Goal: Task Accomplishment & Management: Manage account settings

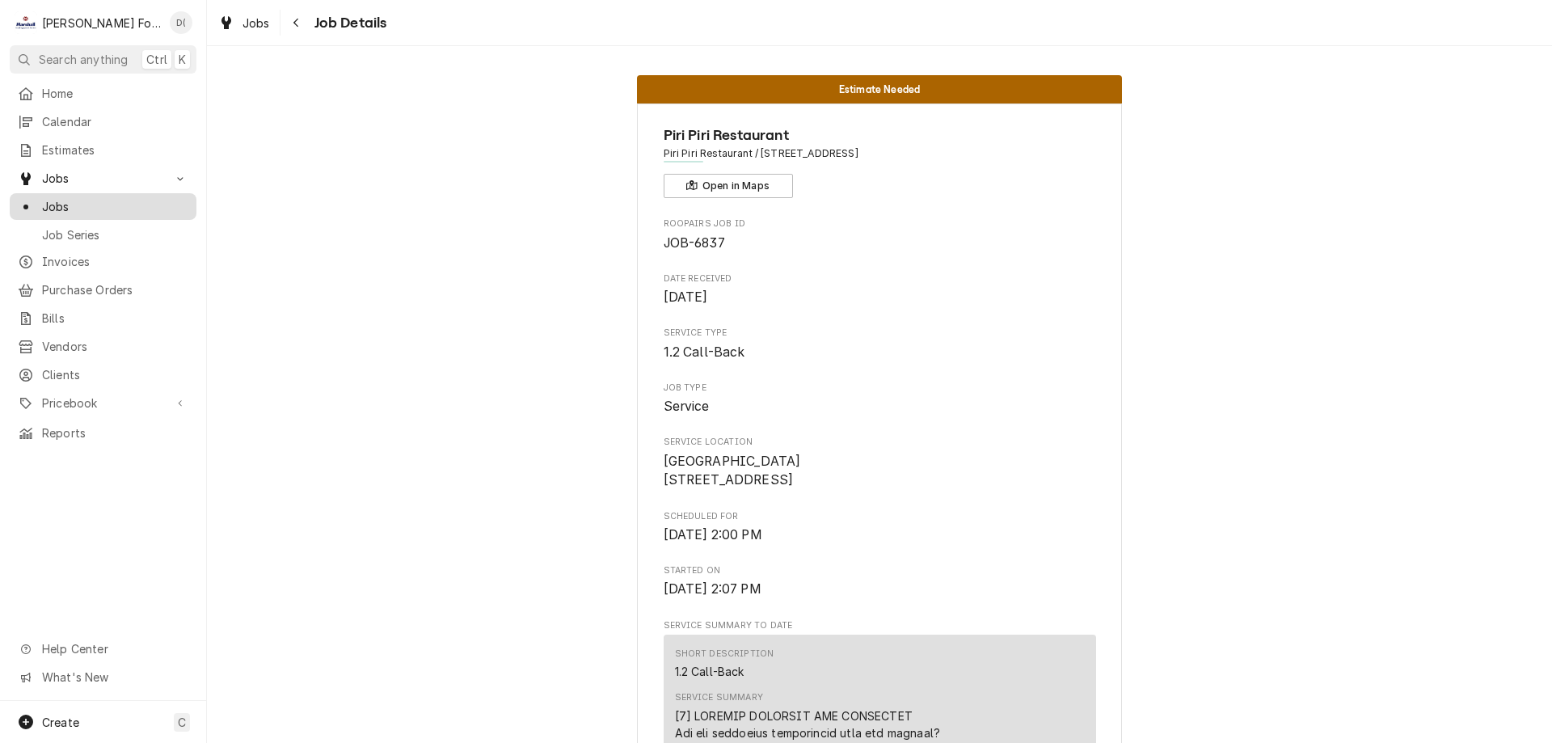
click at [107, 196] on div "Jobs" at bounding box center [103, 206] width 180 height 20
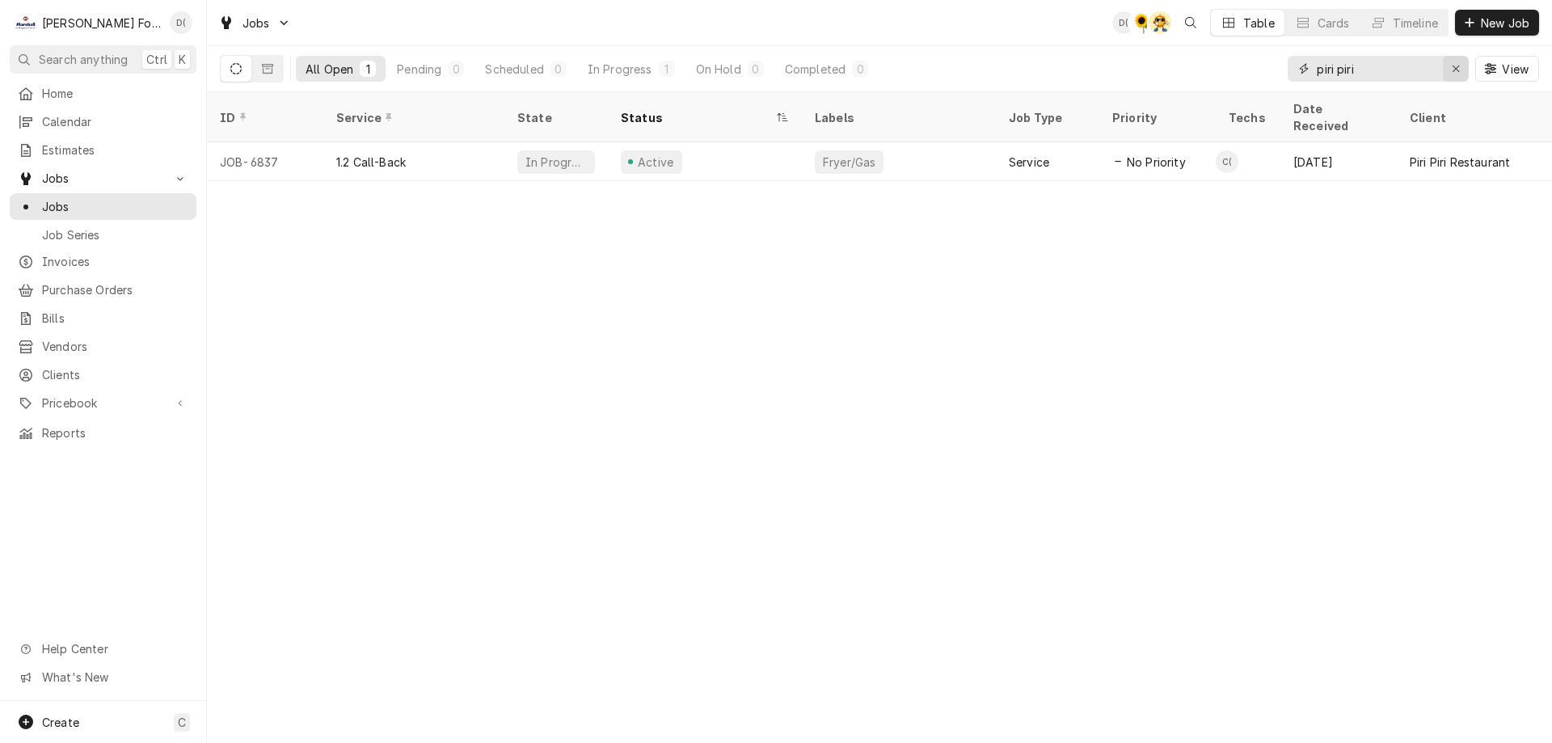
click at [1452, 70] on icon "Erase input" at bounding box center [1456, 68] width 9 height 11
click at [1436, 75] on input "Dynamic Content Wrapper" at bounding box center [1393, 69] width 152 height 26
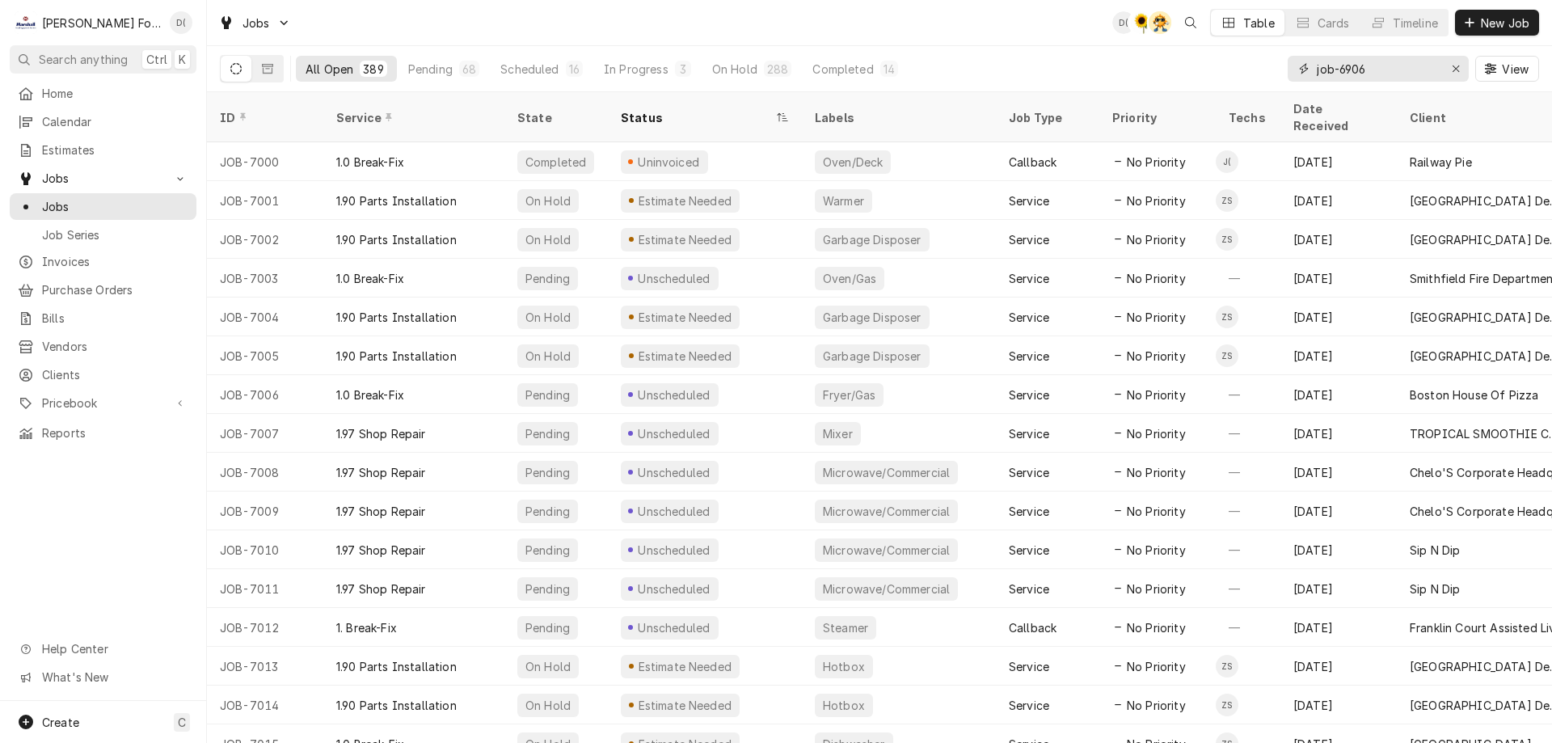
type input "job-6906"
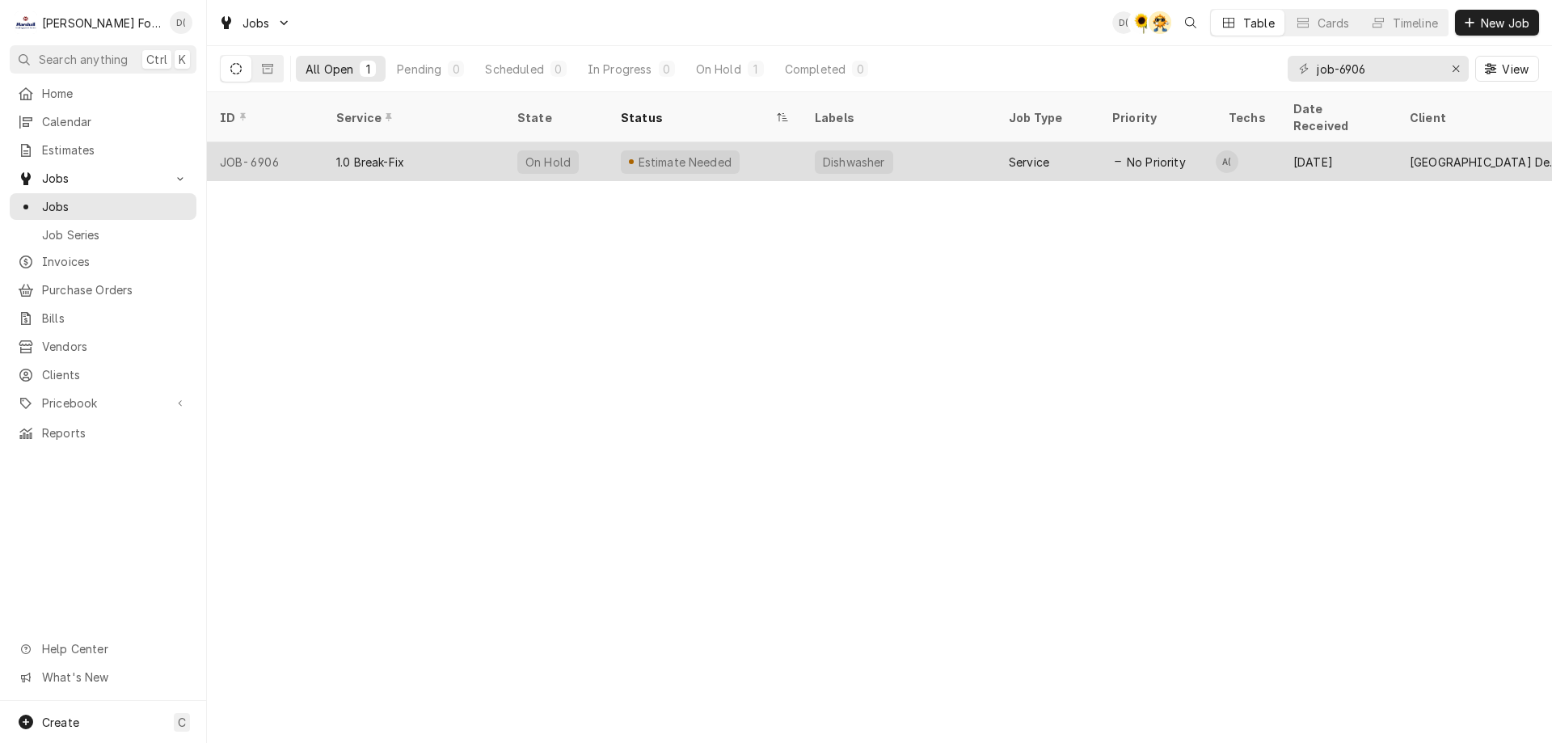
click at [572, 145] on div "On Hold" at bounding box center [555, 161] width 103 height 39
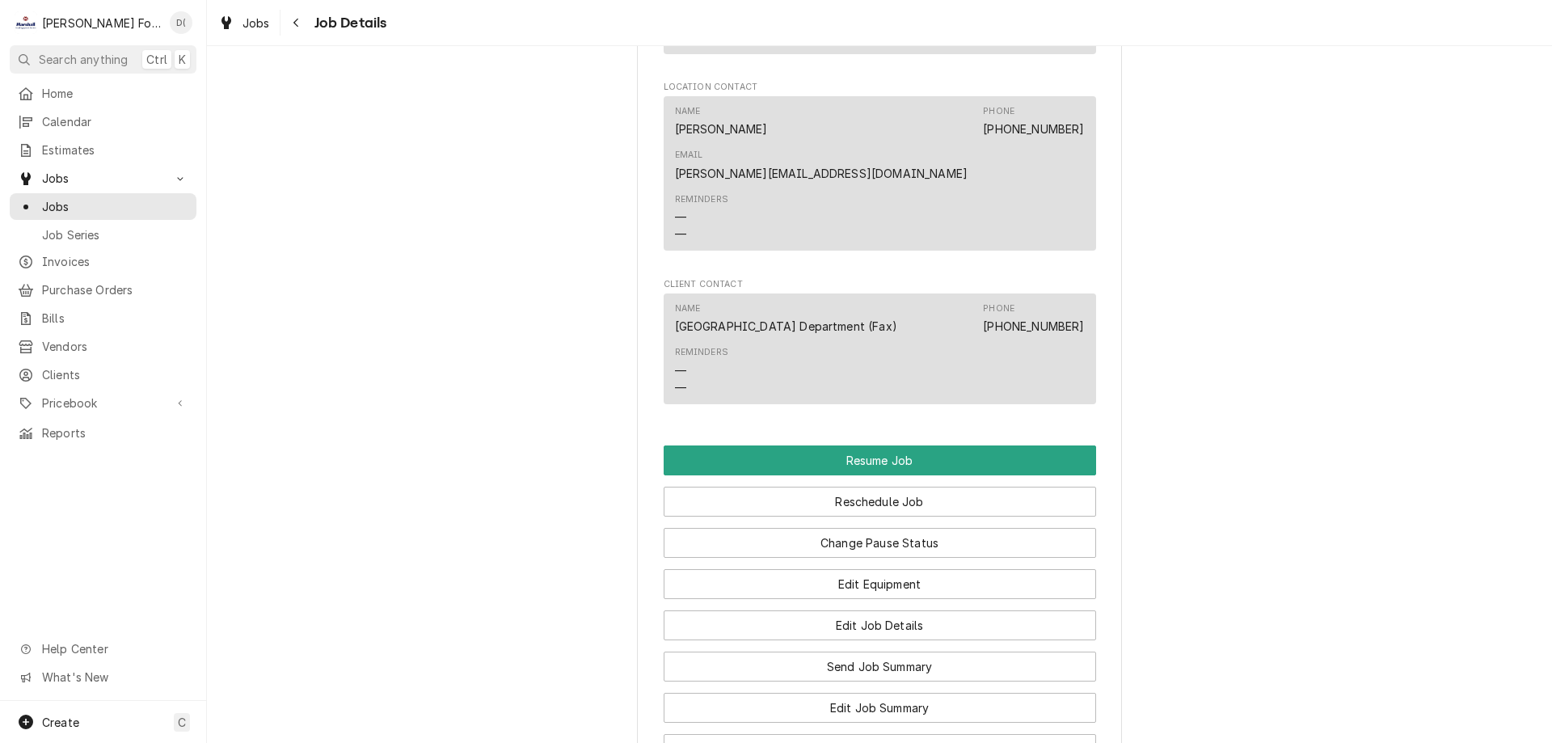
scroll to position [1697, 0]
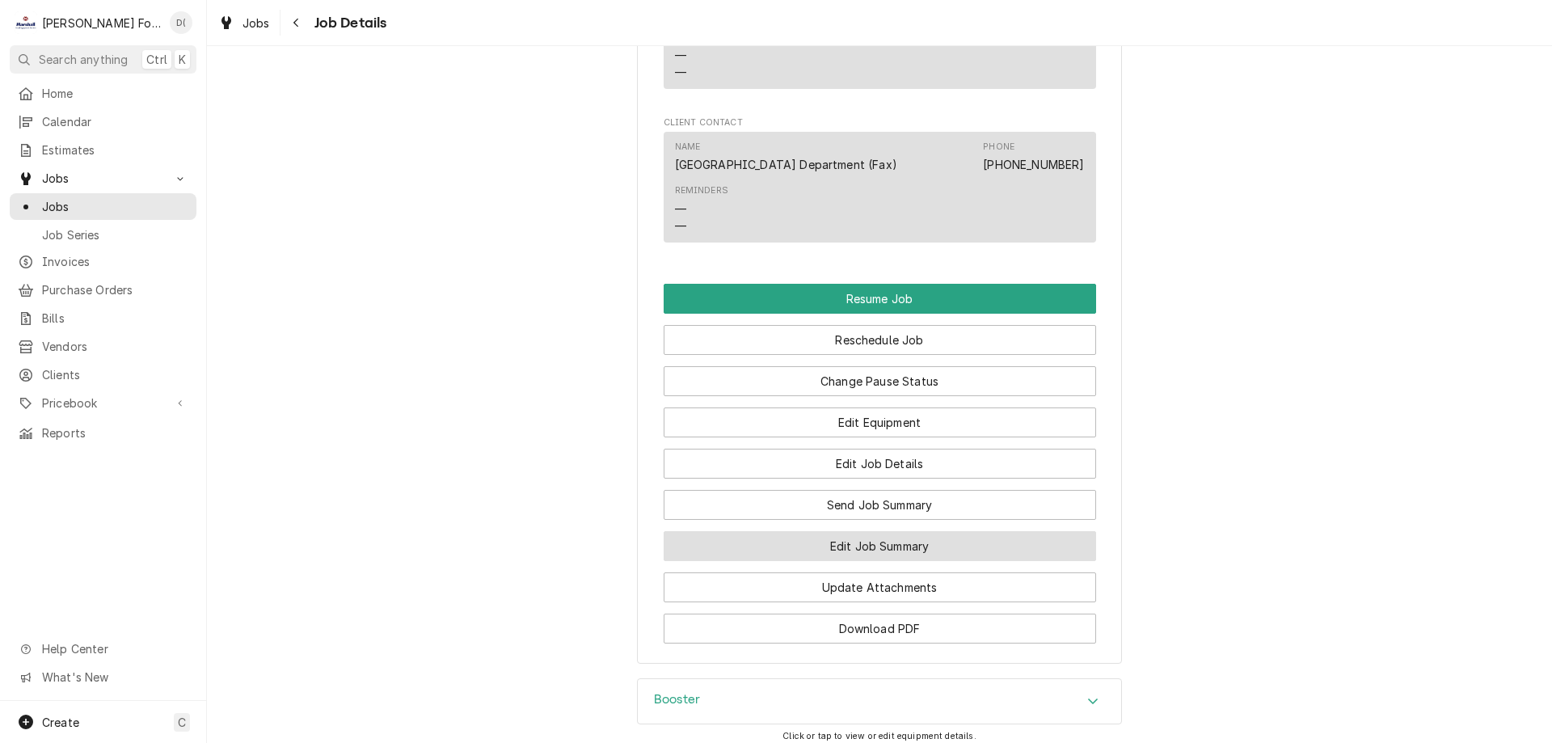
click at [837, 531] on button "Edit Job Summary" at bounding box center [880, 546] width 432 height 30
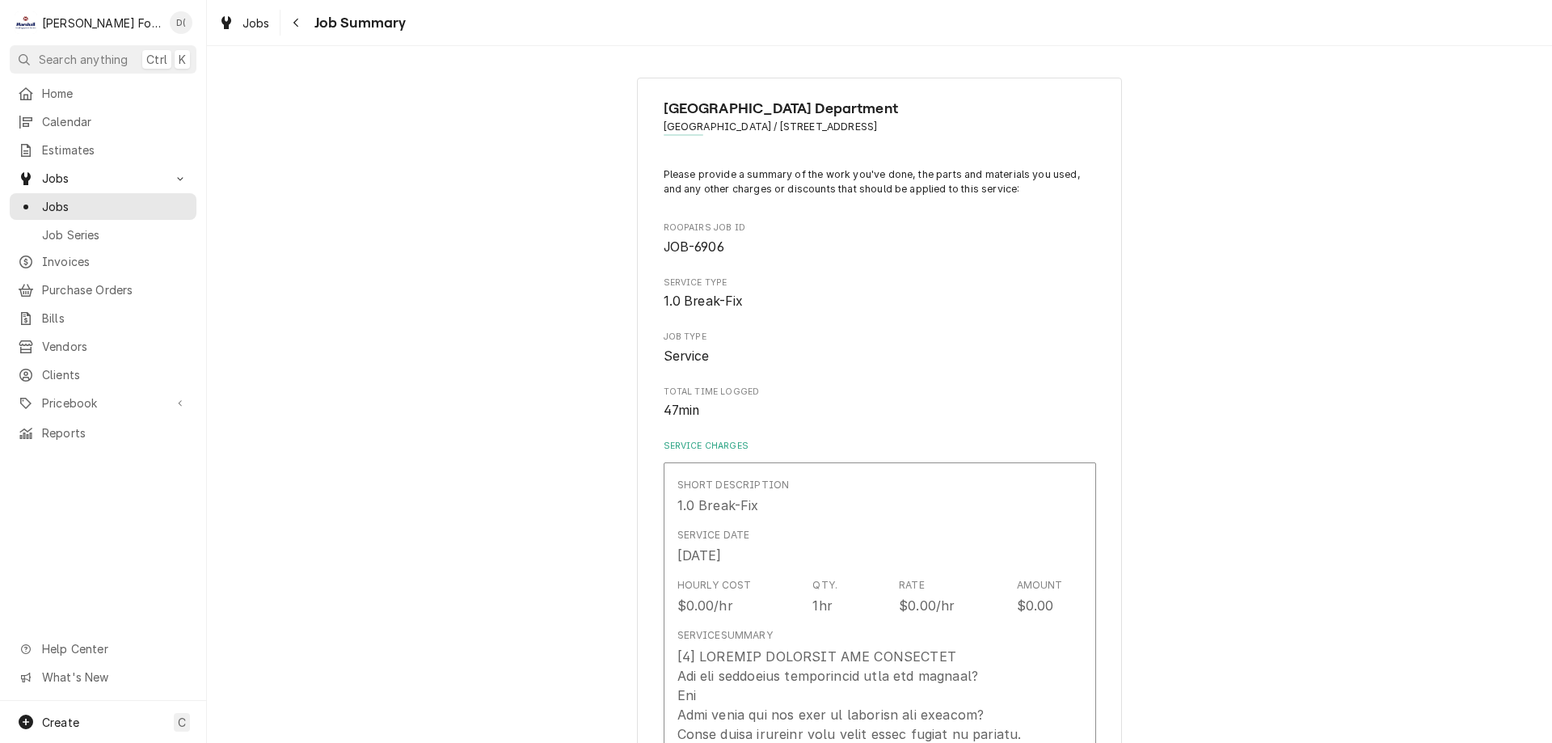
type textarea "x"
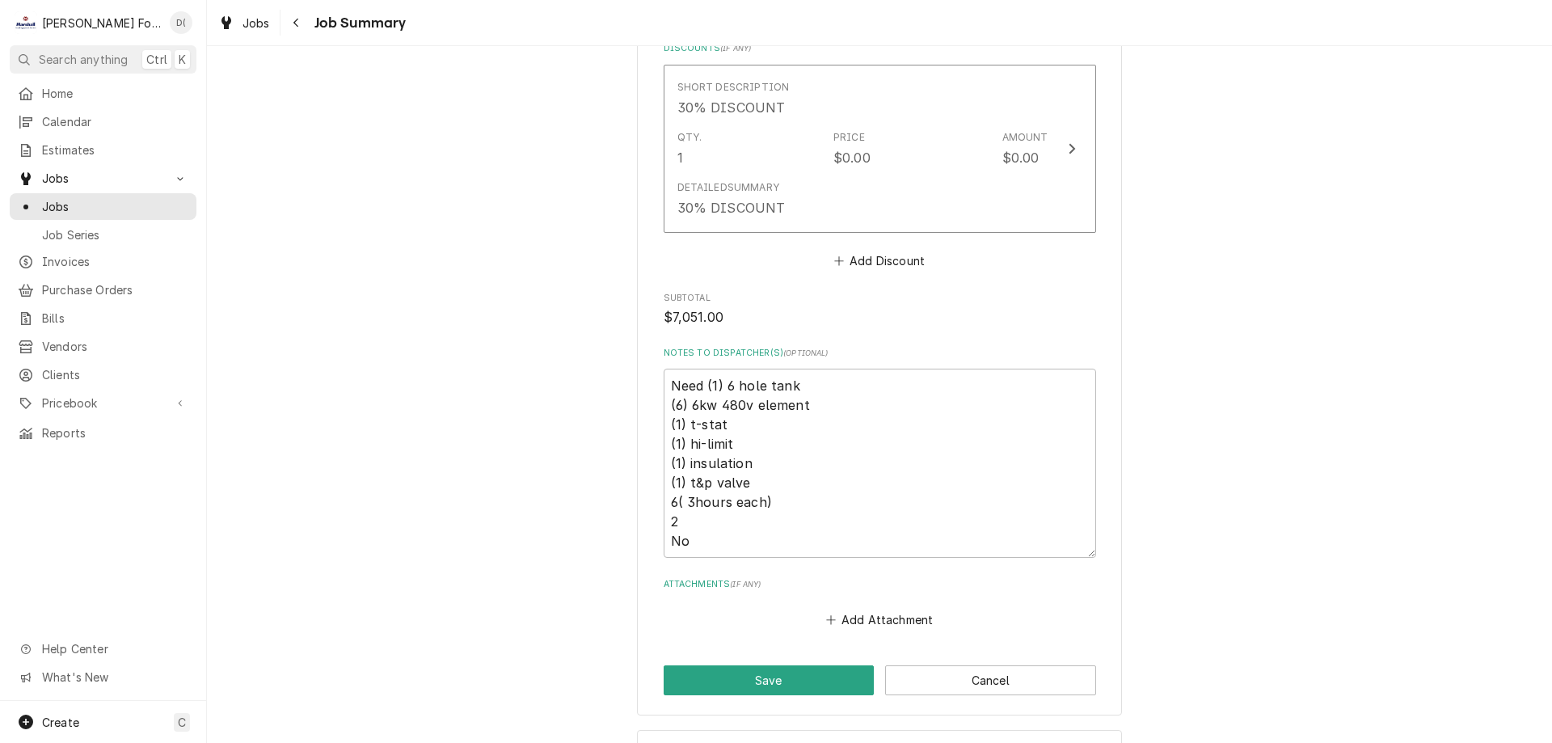
scroll to position [1940, 0]
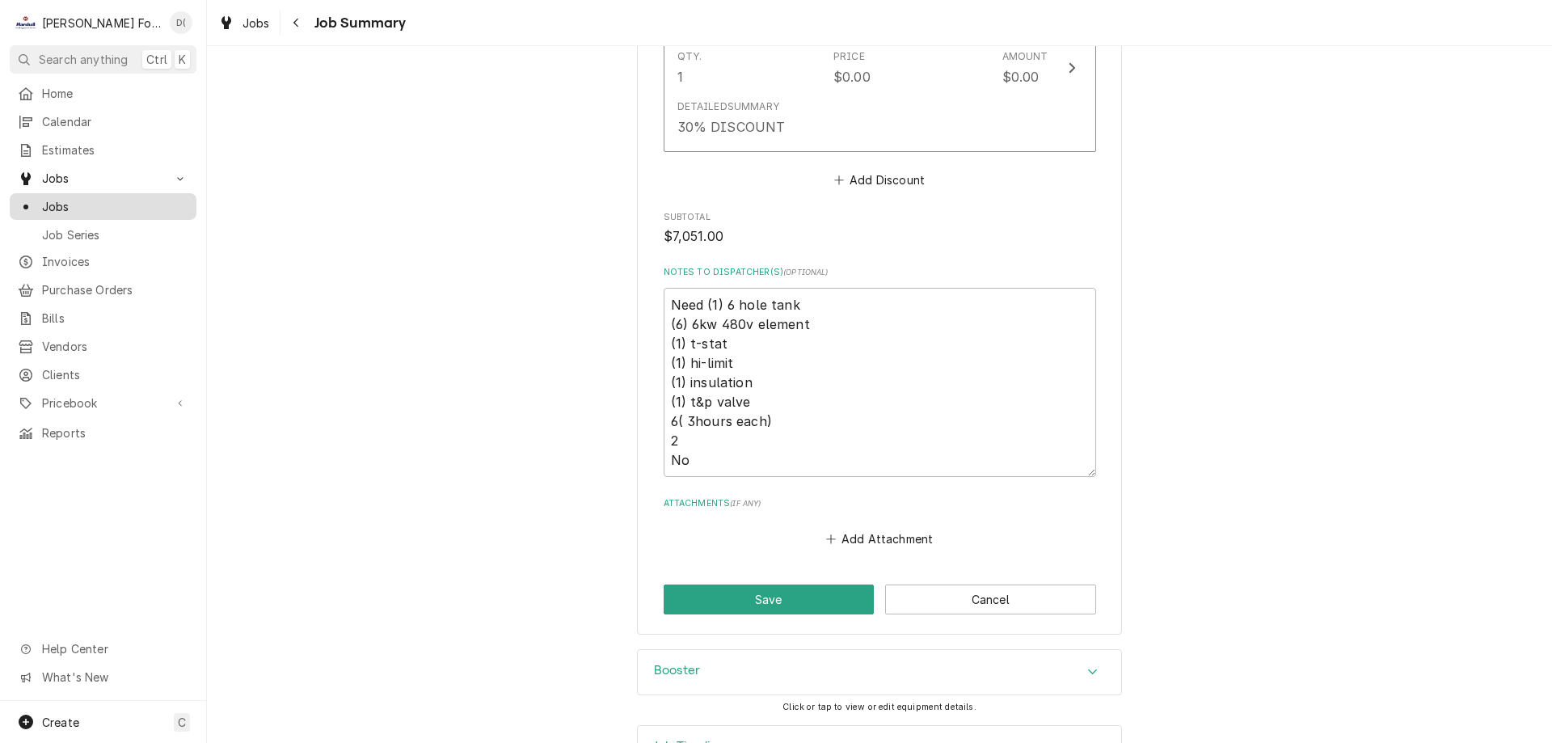
click at [92, 204] on span "Jobs" at bounding box center [115, 206] width 146 height 17
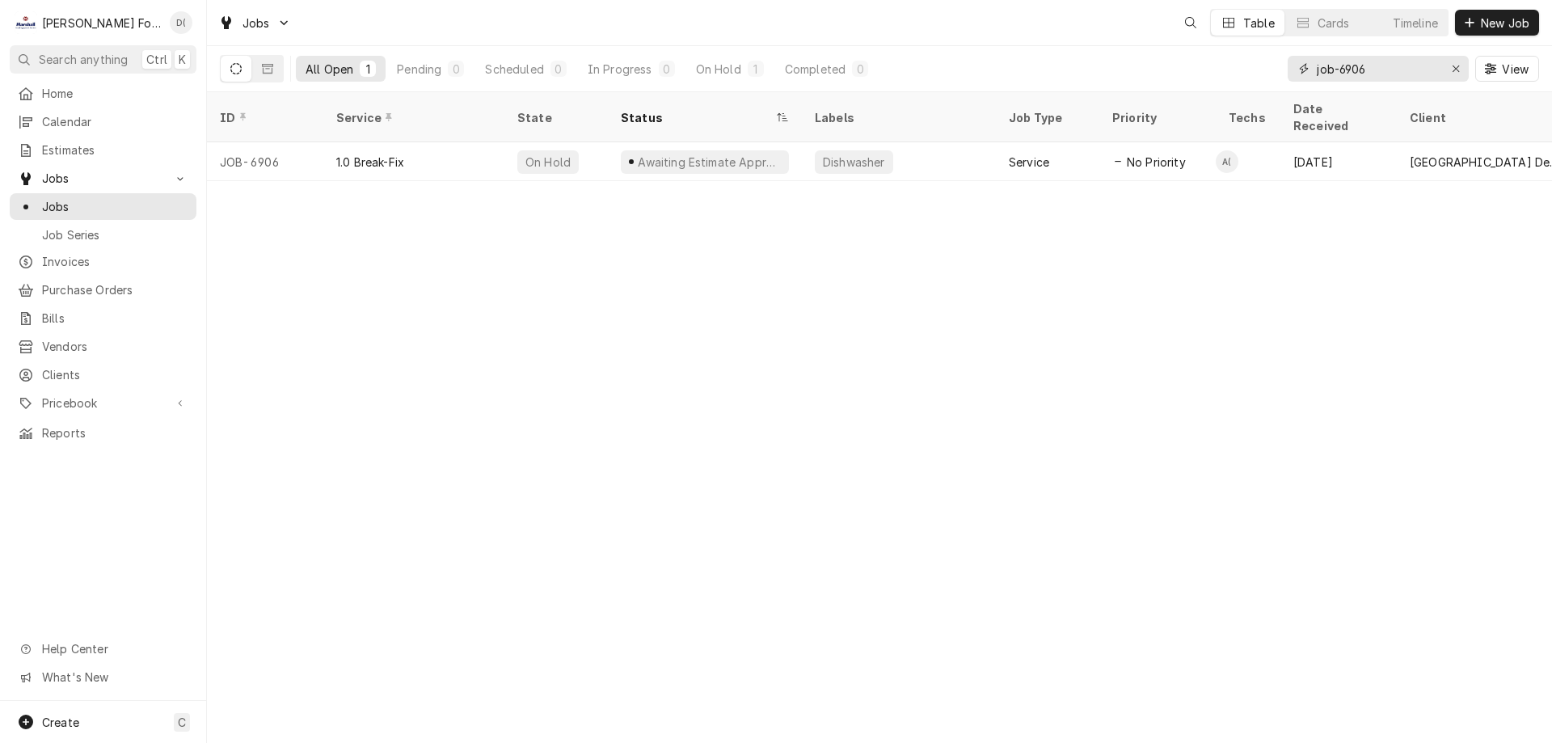
click at [1379, 72] on input "job-6906" at bounding box center [1377, 69] width 121 height 26
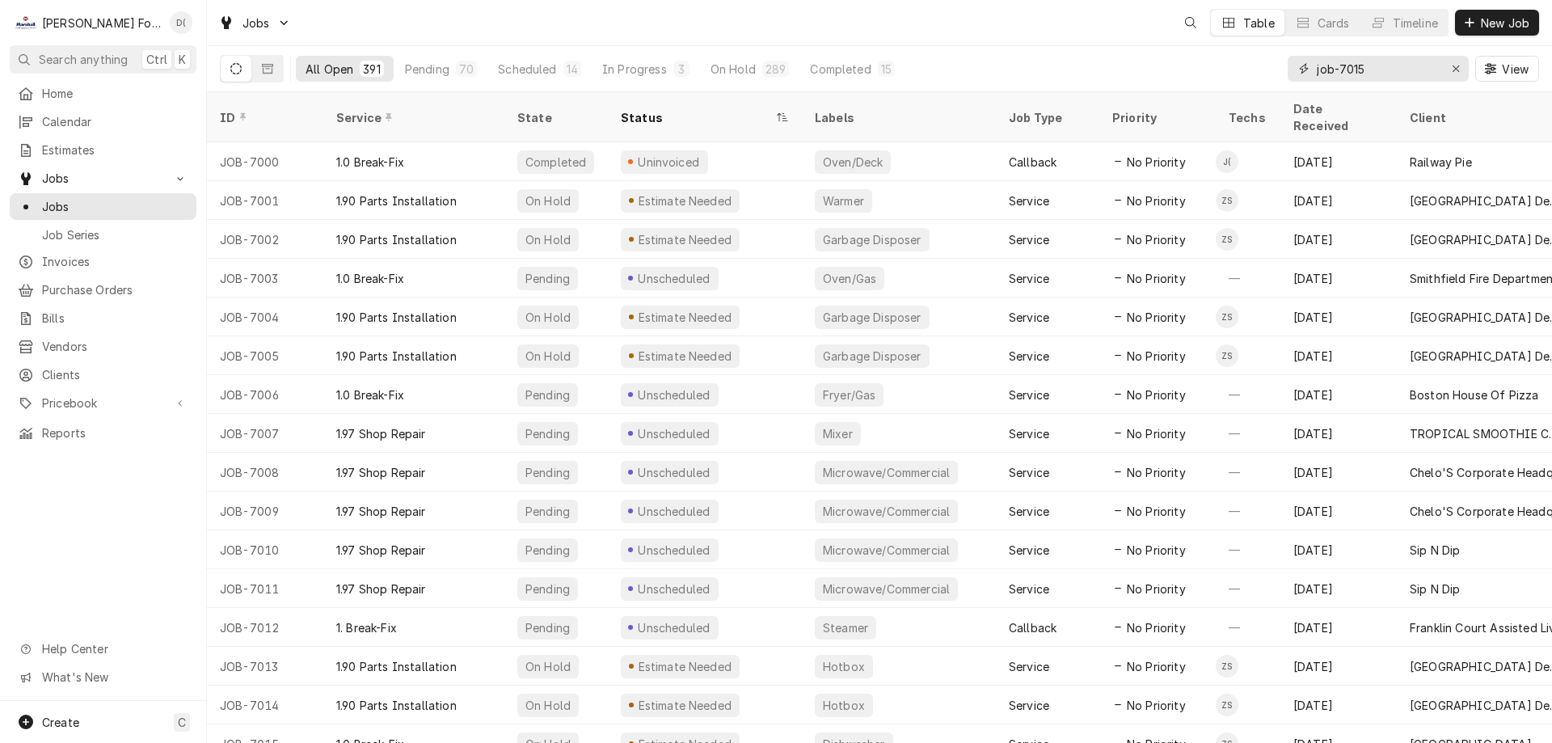
type input "job-7015"
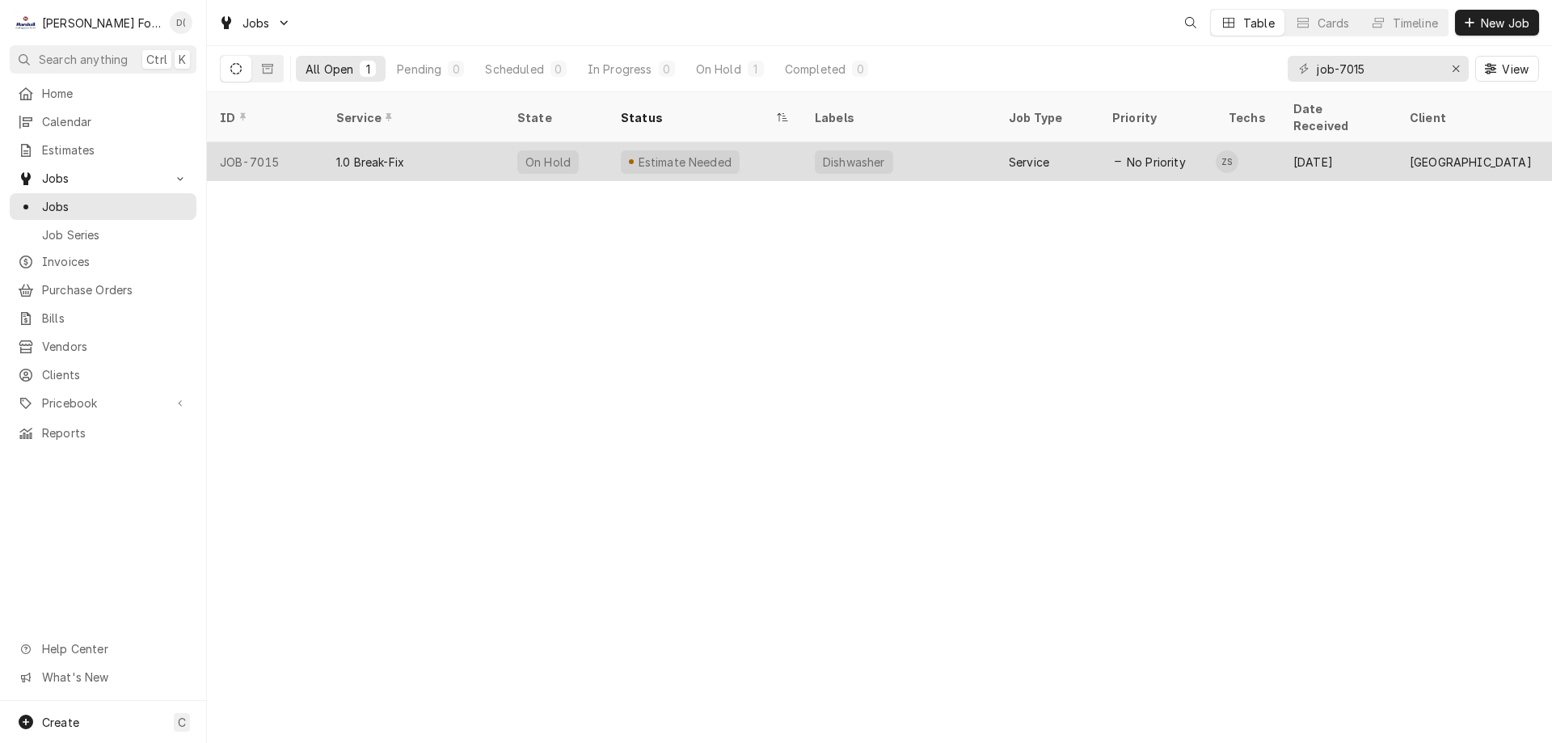
click at [757, 150] on div "Estimate Needed" at bounding box center [705, 161] width 194 height 39
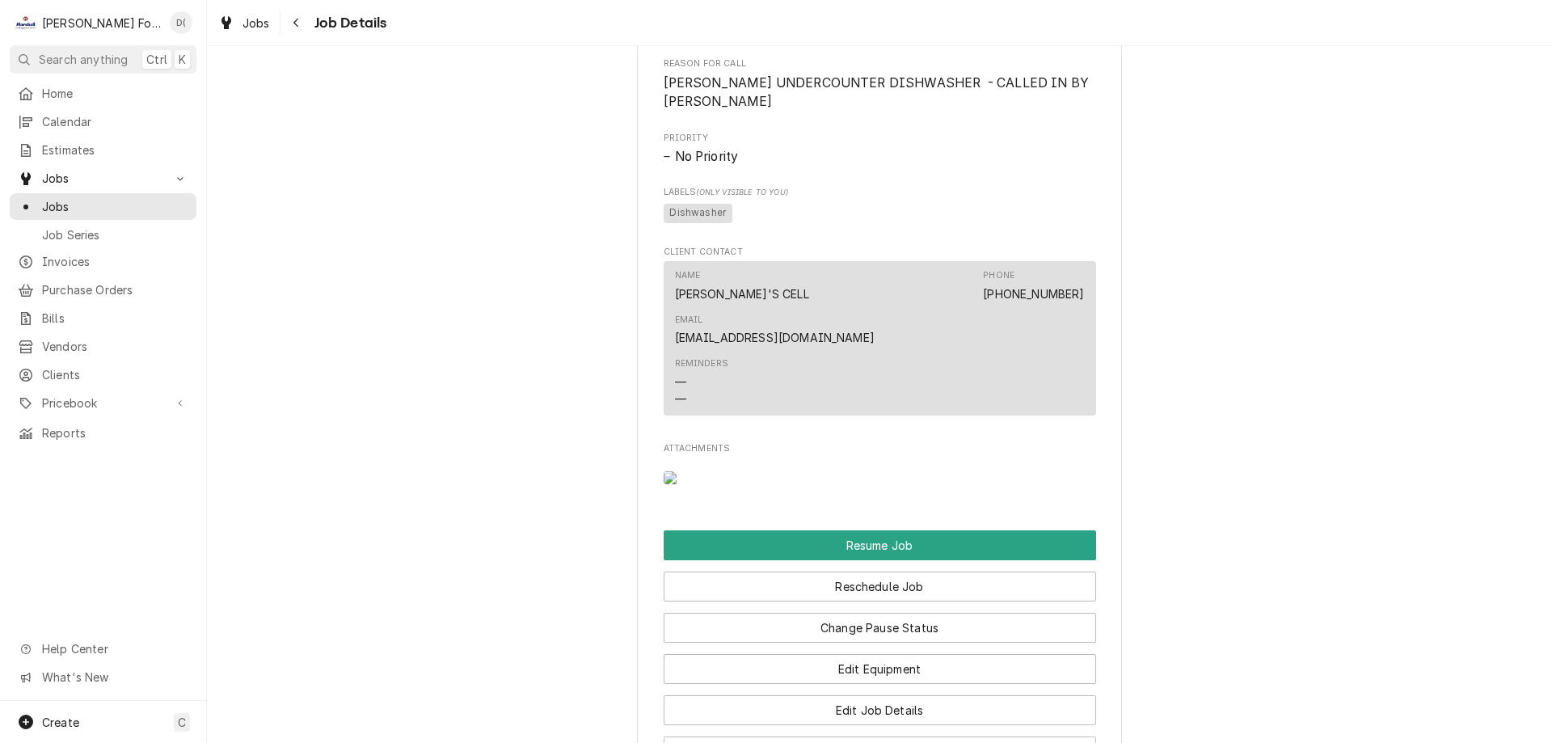
scroll to position [1778, 0]
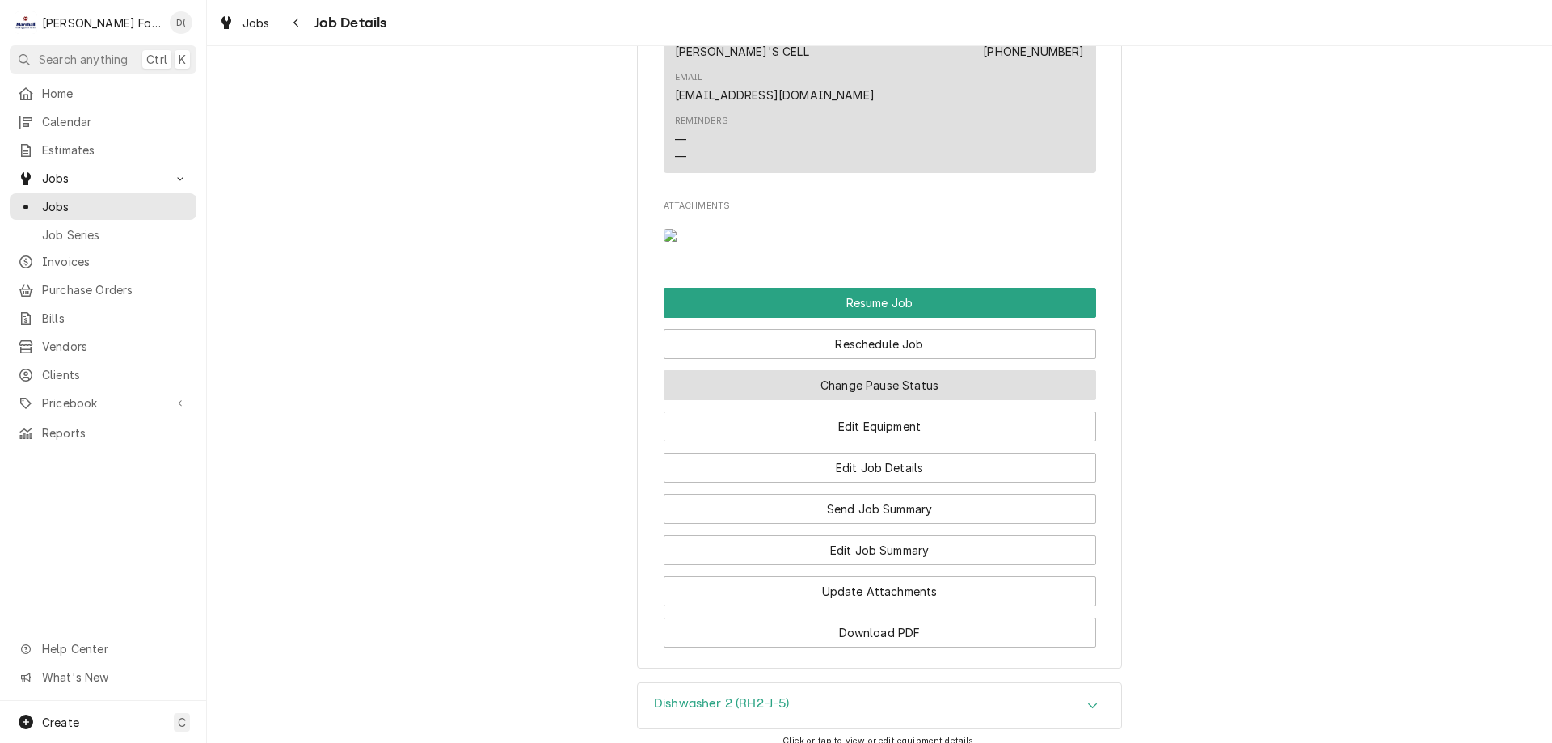
click at [849, 377] on button "Change Pause Status" at bounding box center [880, 385] width 432 height 30
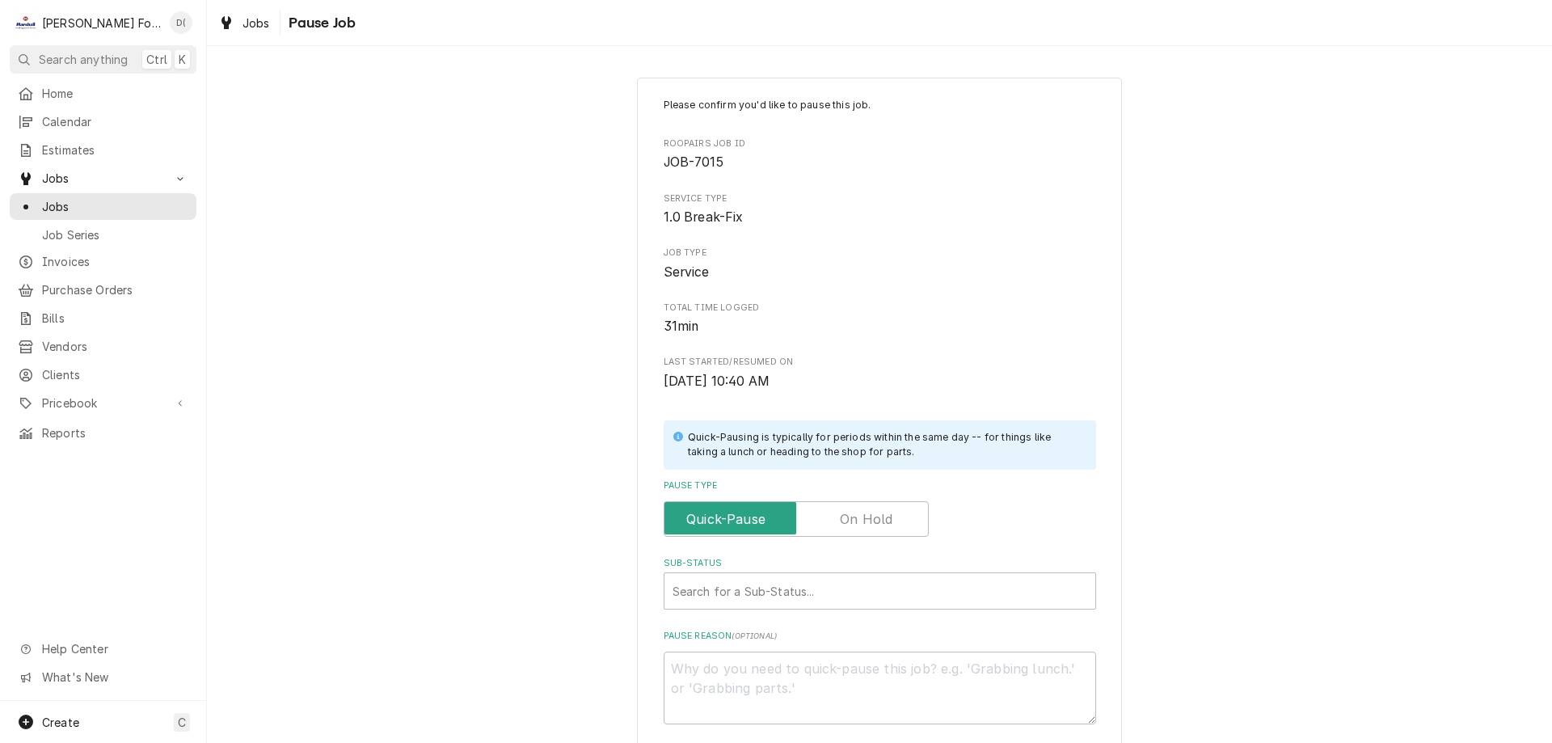
click at [883, 523] on label "Pause Type" at bounding box center [796, 519] width 265 height 36
click at [883, 523] on input "Pause Type" at bounding box center [796, 519] width 251 height 36
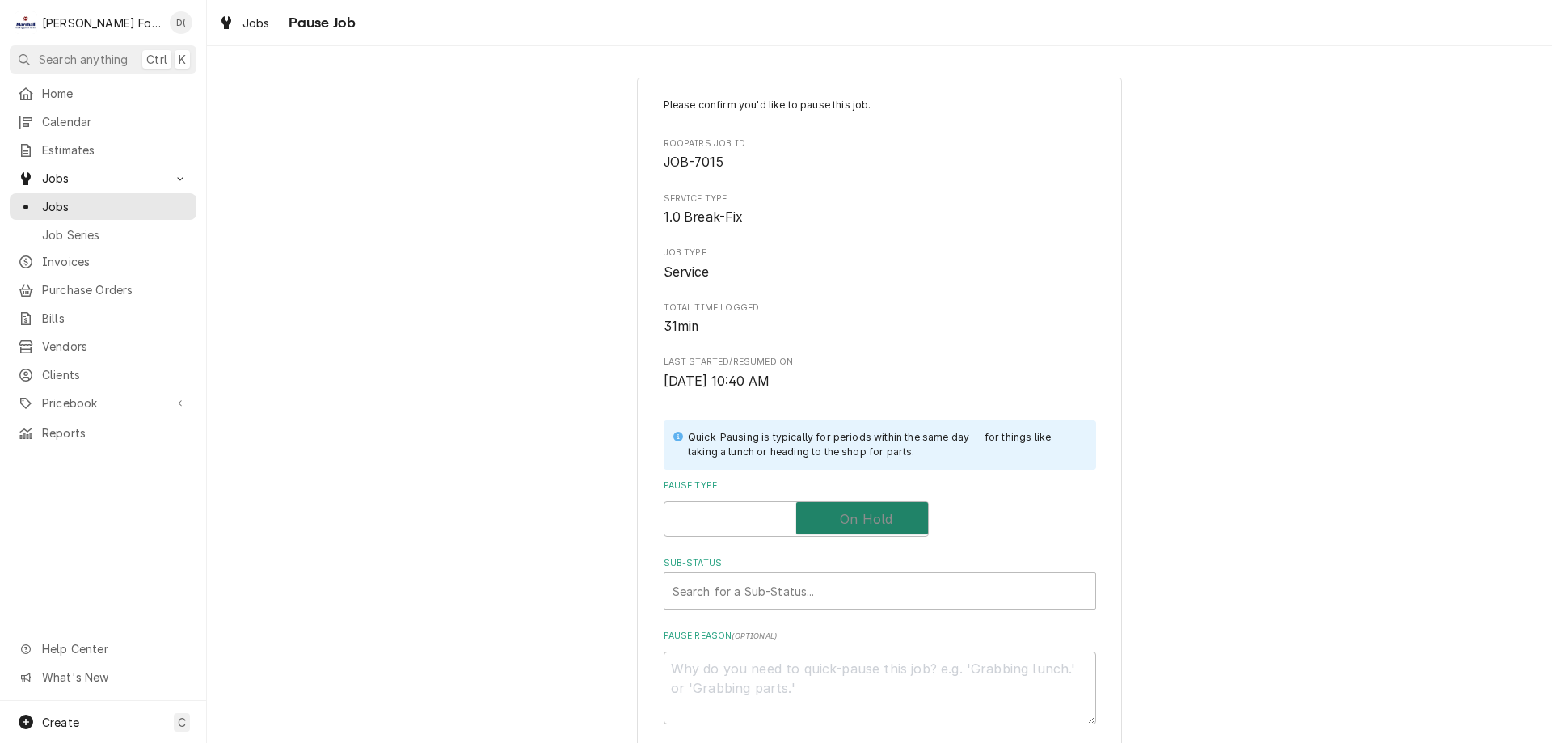
checkbox input "true"
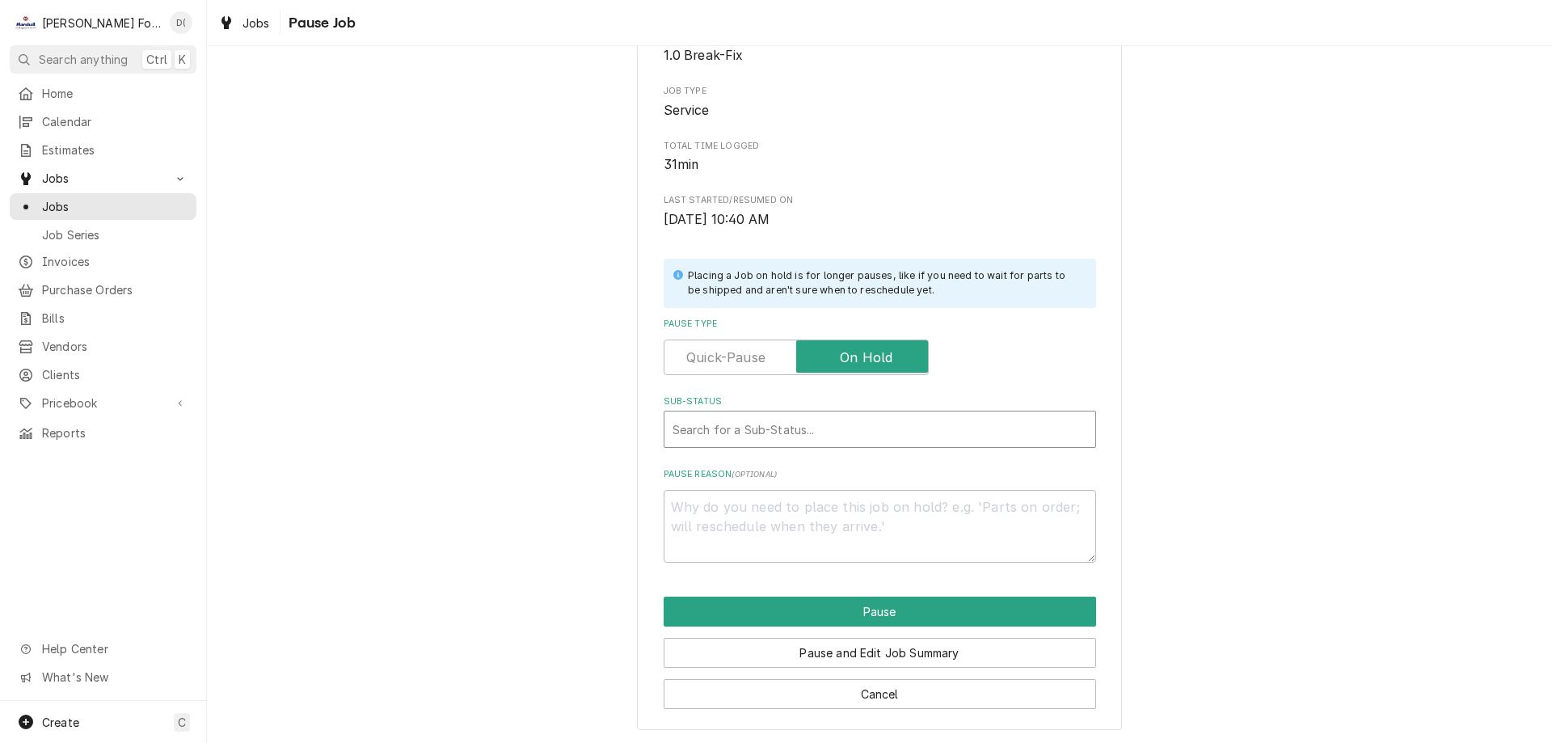
click at [736, 430] on div "Sub-Status" at bounding box center [879, 429] width 415 height 29
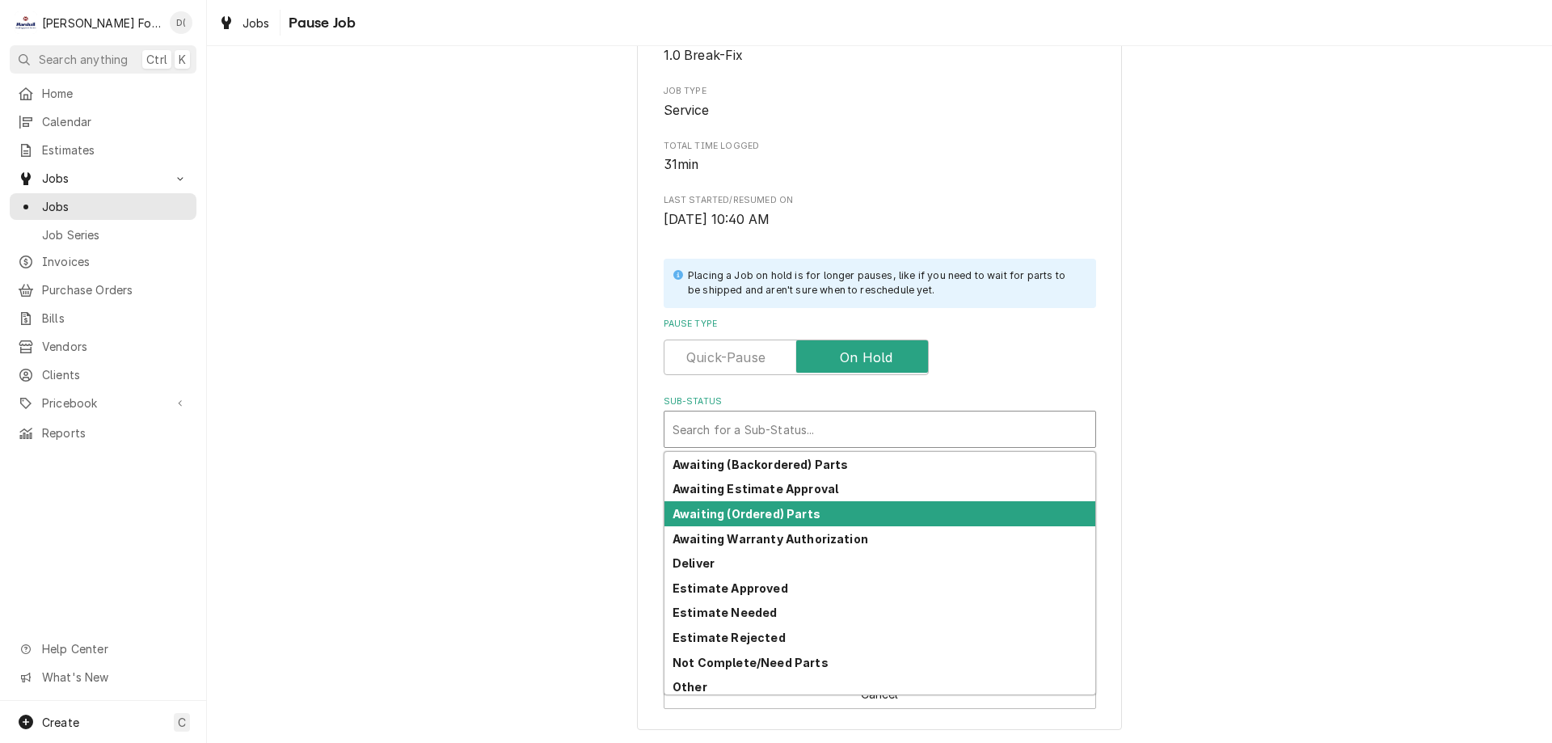
click at [737, 512] on strong "Awaiting (Ordered) Parts" at bounding box center [746, 514] width 148 height 14
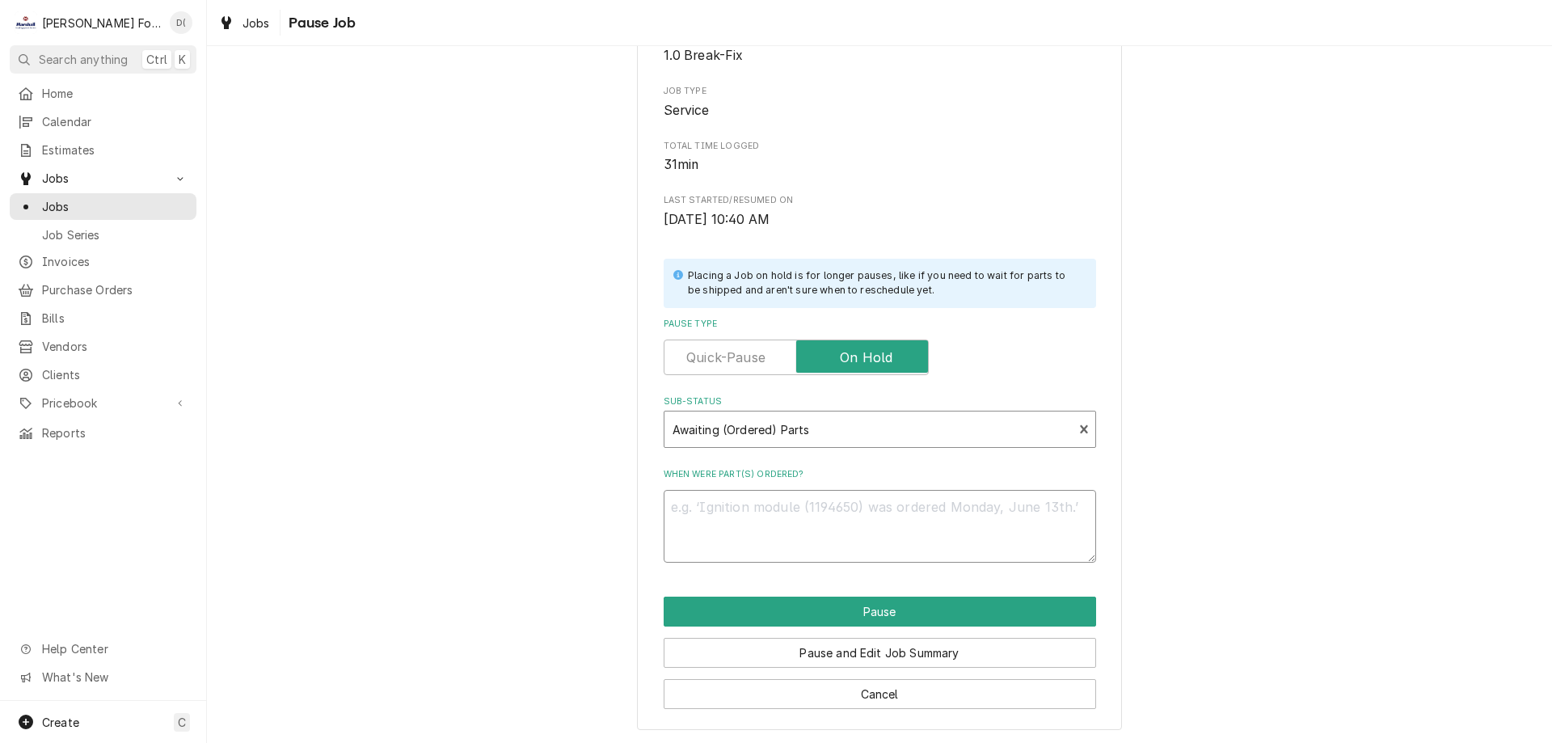
click at [723, 510] on textarea "When were part(s) ordered?" at bounding box center [880, 526] width 432 height 73
type textarea "x"
type textarea "8"
type textarea "x"
type textarea "8/"
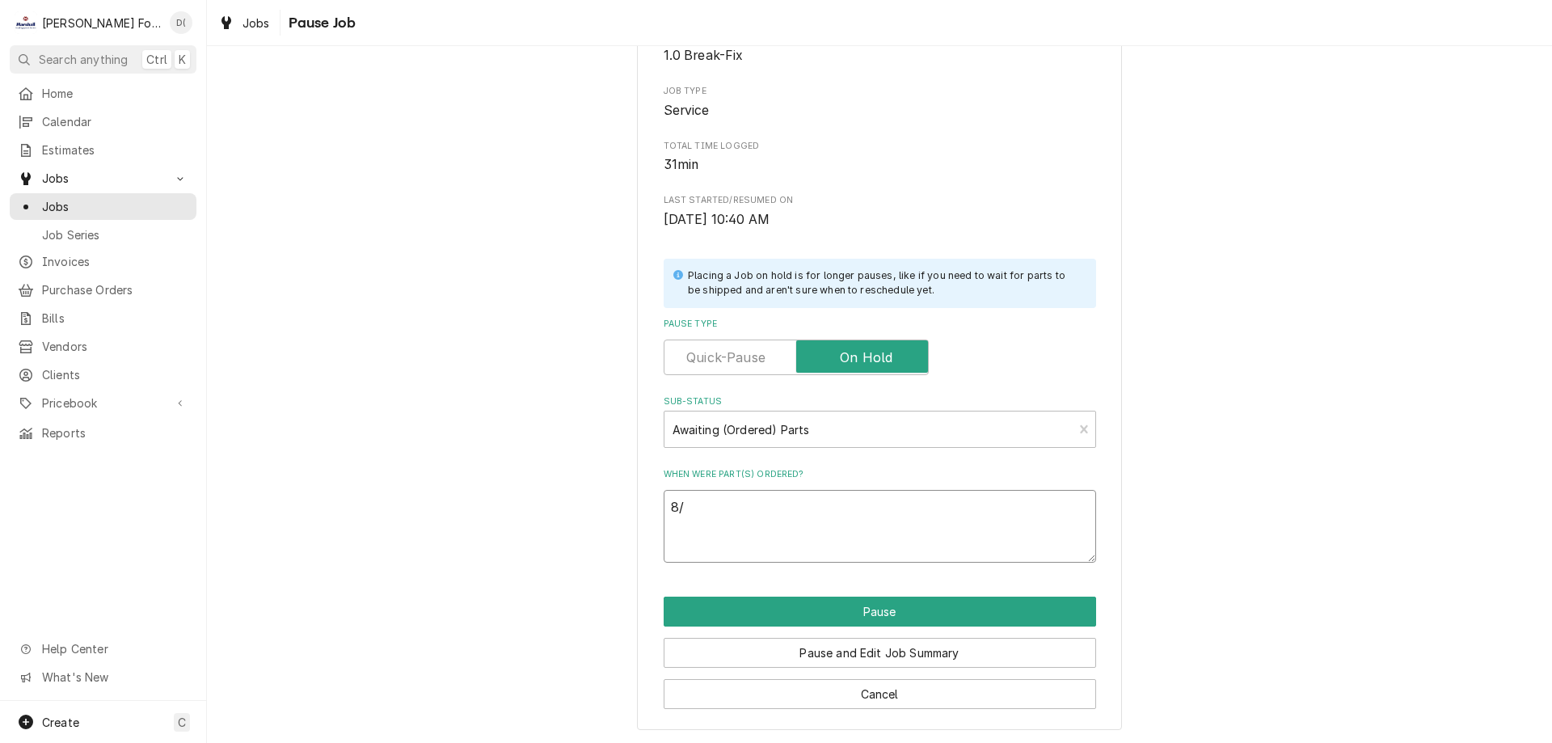
type textarea "x"
type textarea "8/2"
type textarea "x"
type textarea "8/21"
type textarea "x"
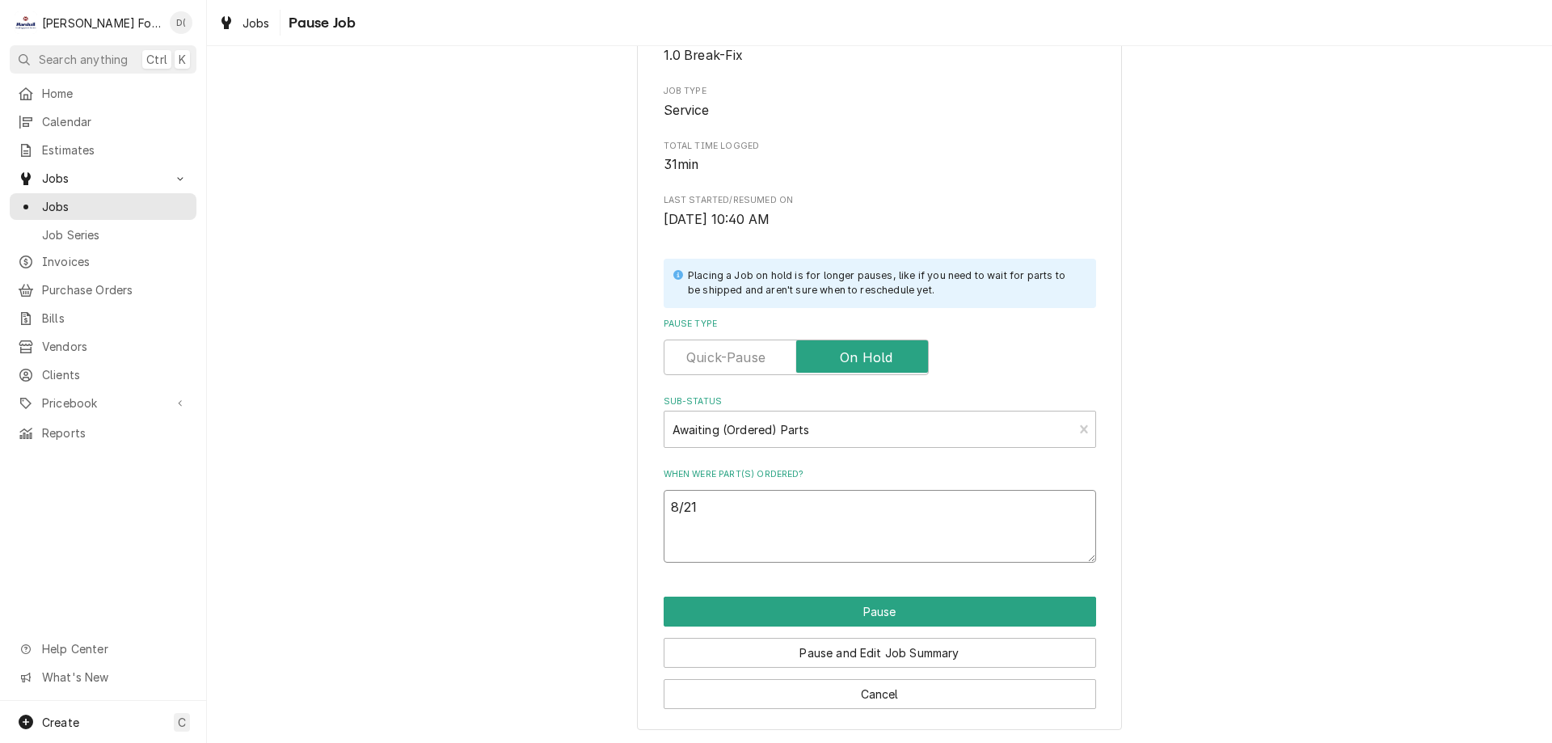
type textarea "8/21/"
type textarea "x"
type textarea "8/21/2"
type textarea "x"
type textarea "8/21/25"
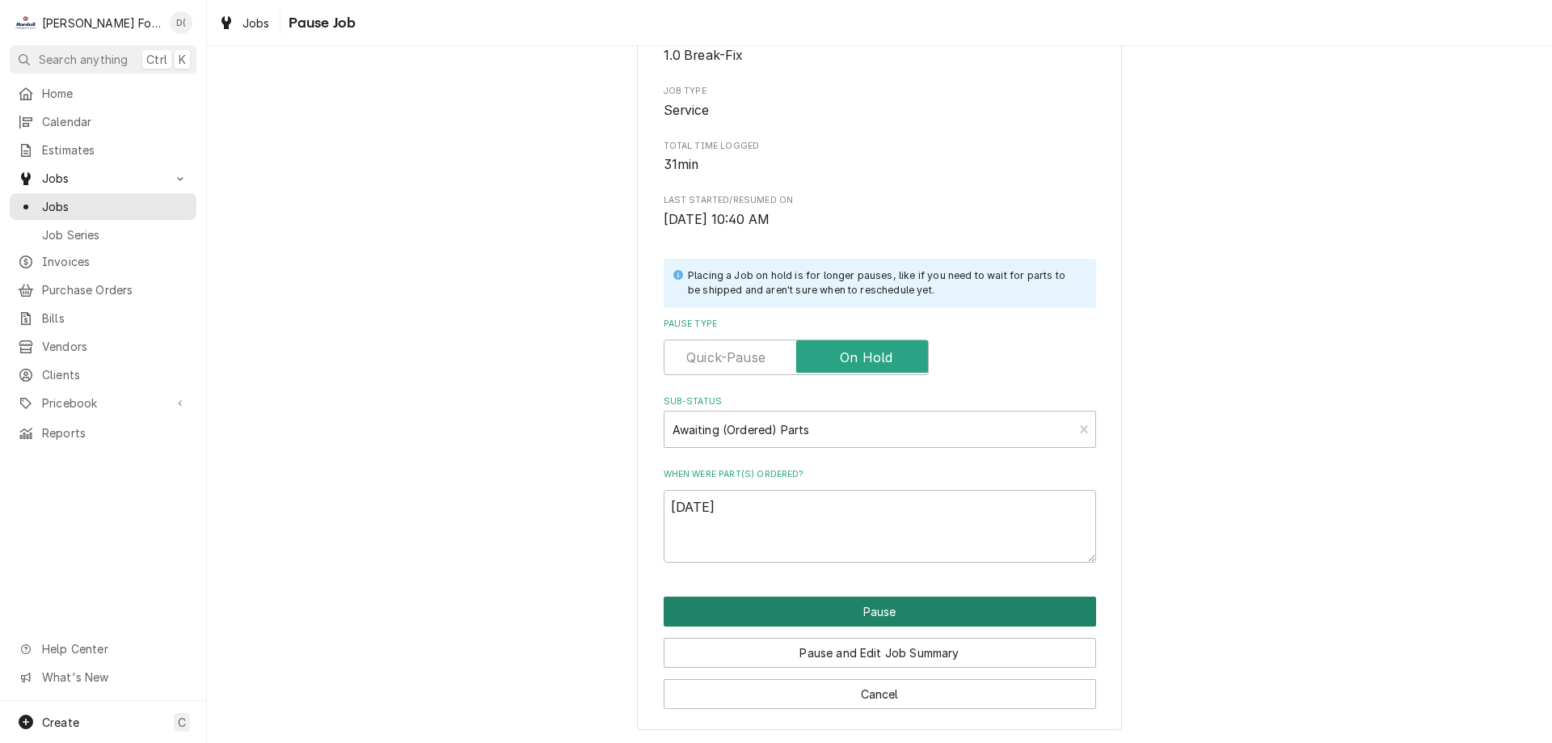
click at [858, 605] on button "Pause" at bounding box center [880, 611] width 432 height 30
type textarea "x"
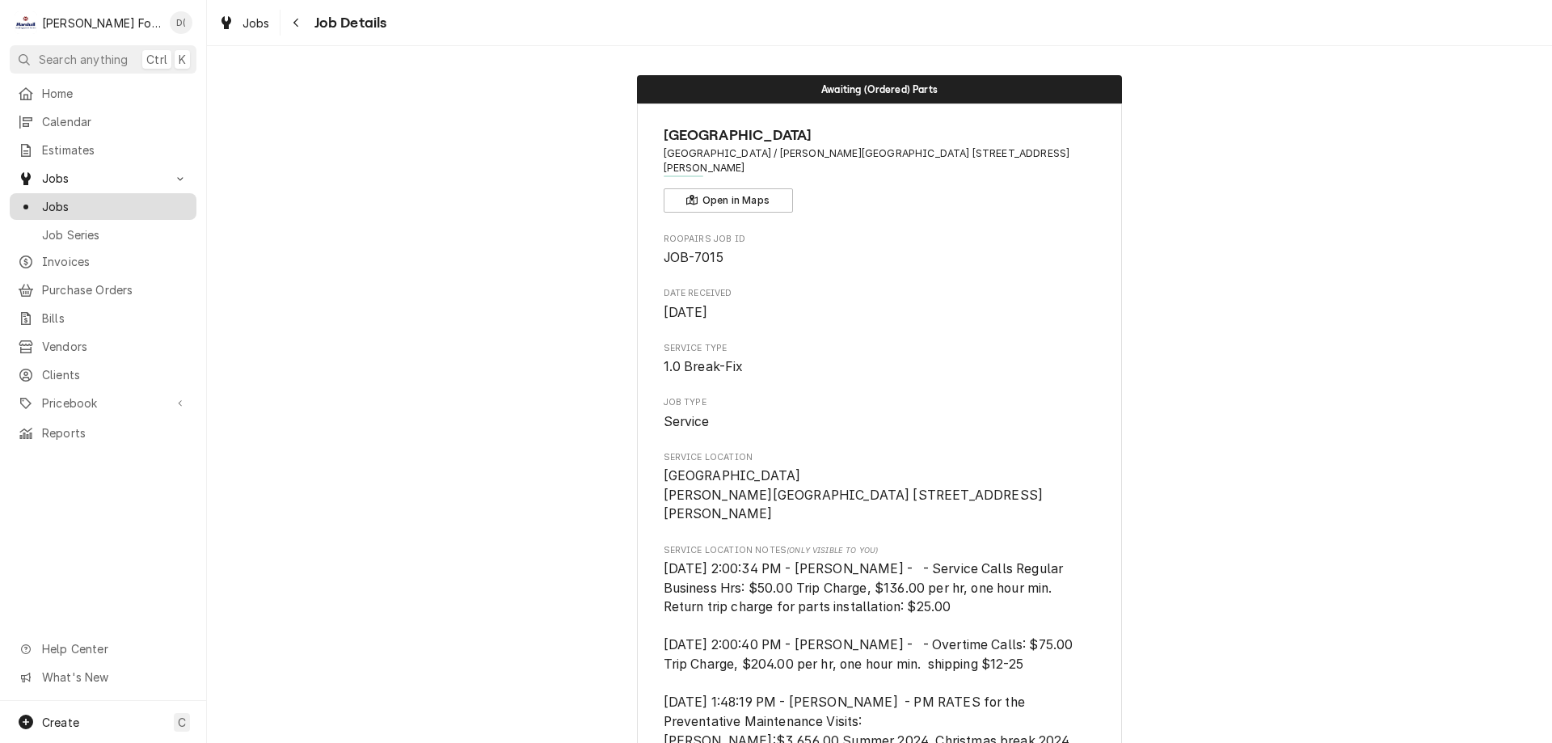
click at [107, 198] on span "Jobs" at bounding box center [115, 206] width 146 height 17
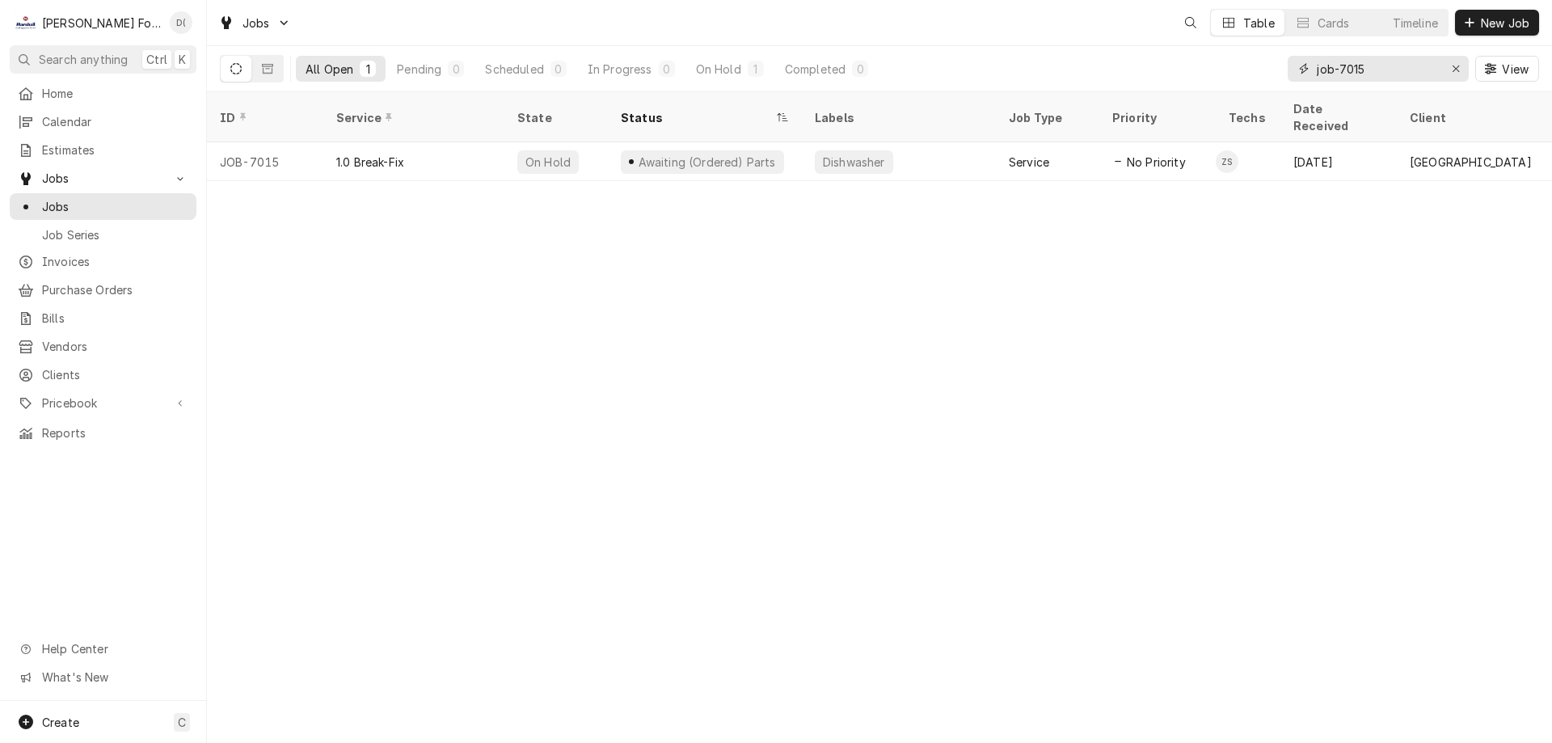
click at [1407, 69] on input "job-7015" at bounding box center [1377, 69] width 121 height 26
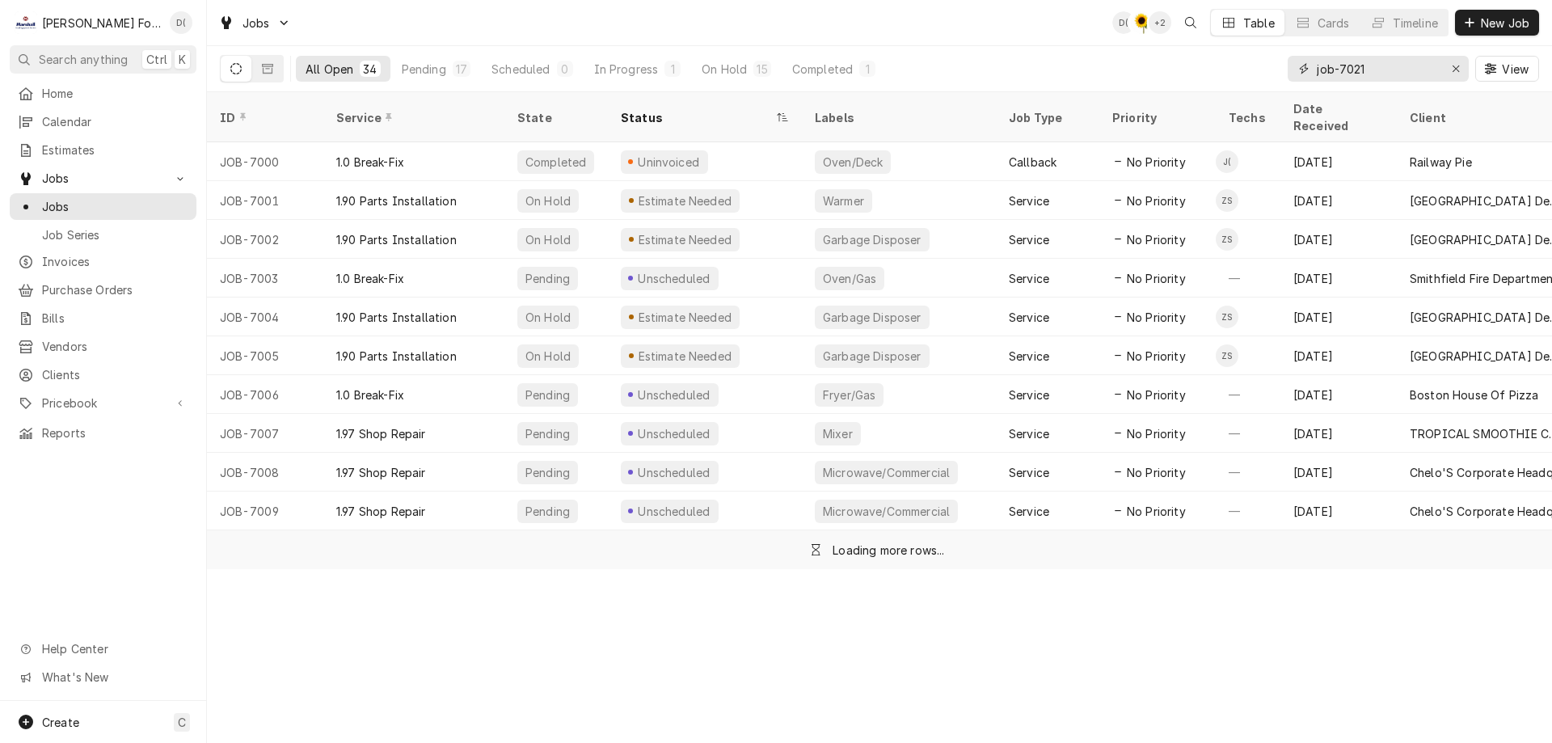
type input "job-7021"
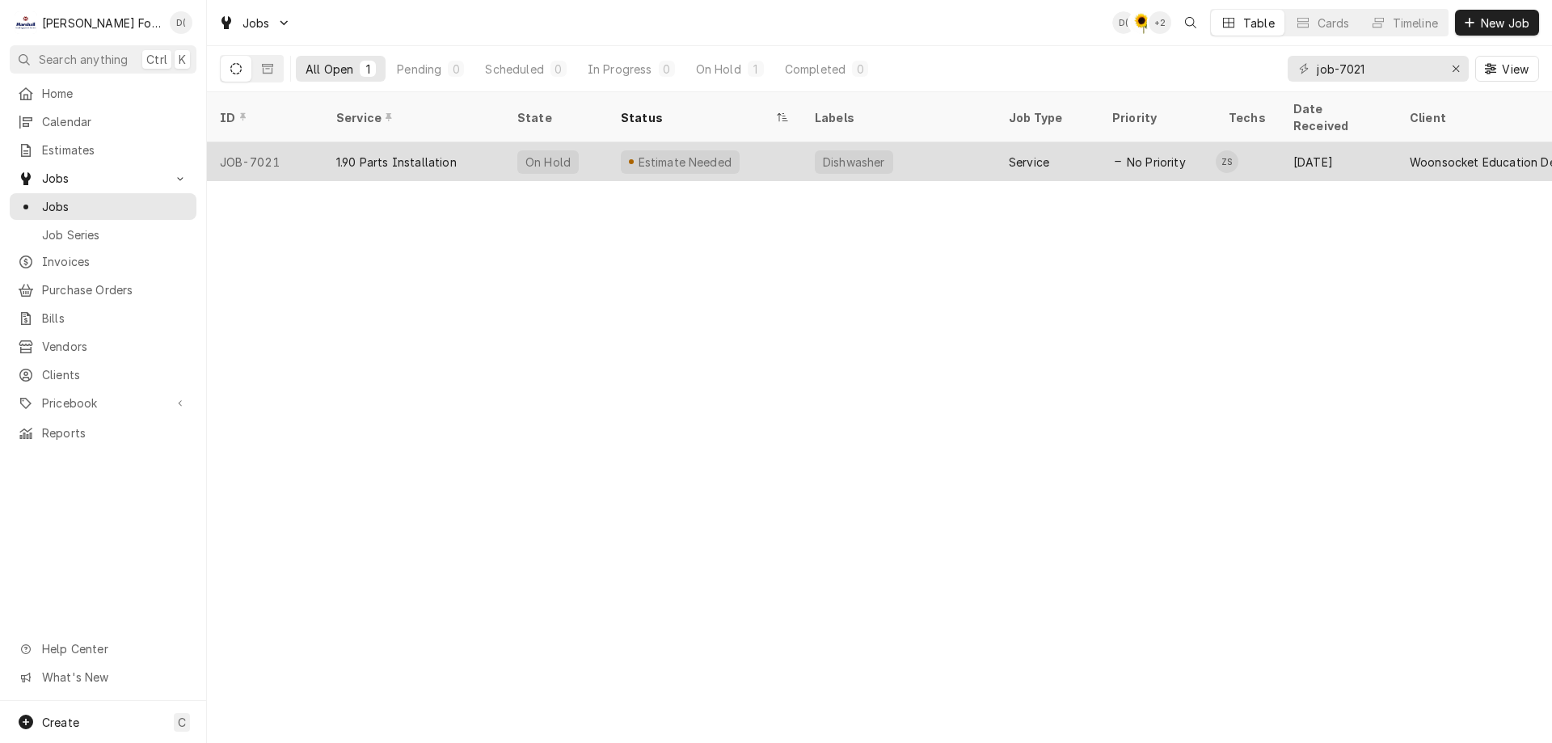
click at [827, 154] on div "Dishwasher" at bounding box center [853, 162] width 65 height 17
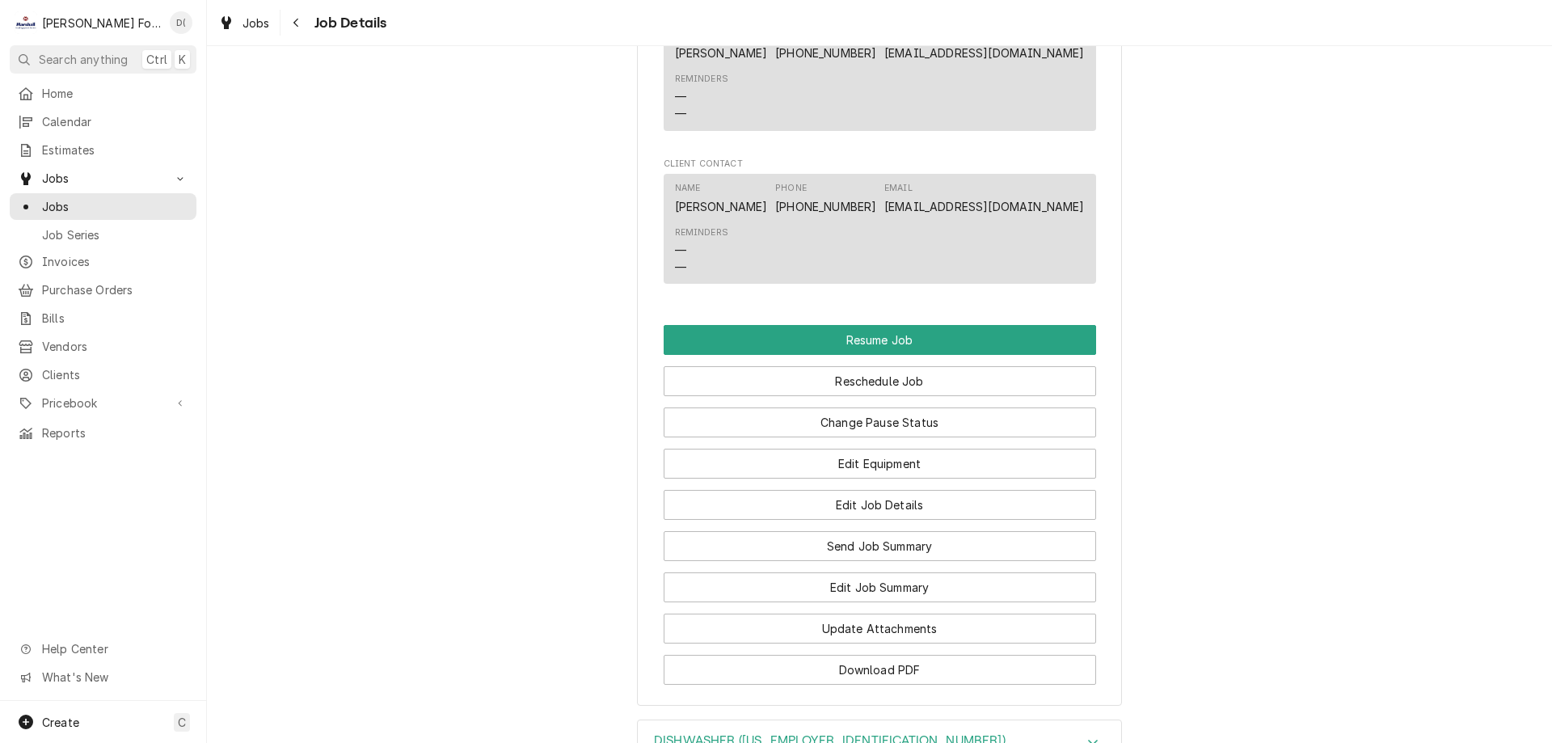
scroll to position [1536, 0]
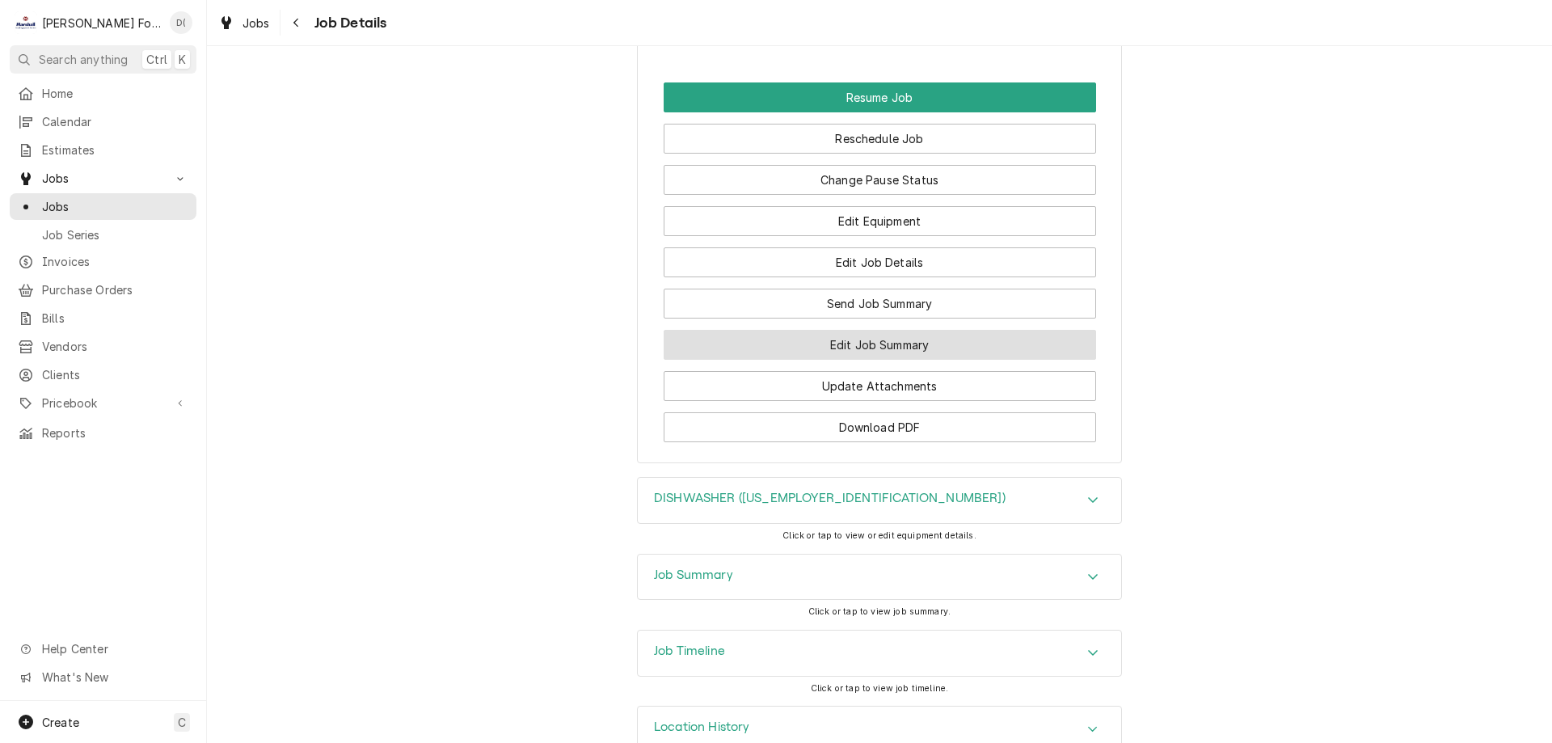
click at [823, 360] on button "Edit Job Summary" at bounding box center [880, 345] width 432 height 30
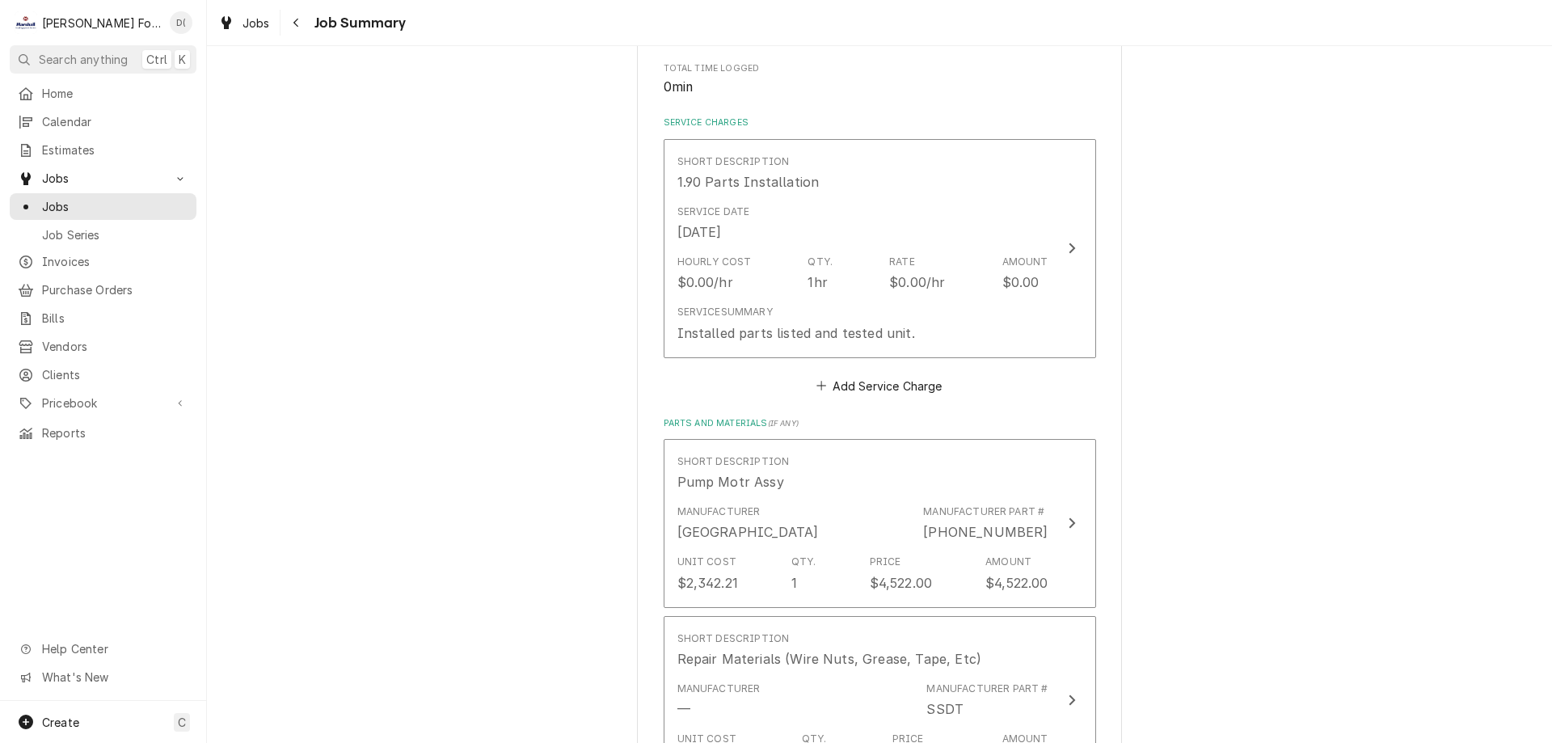
scroll to position [566, 0]
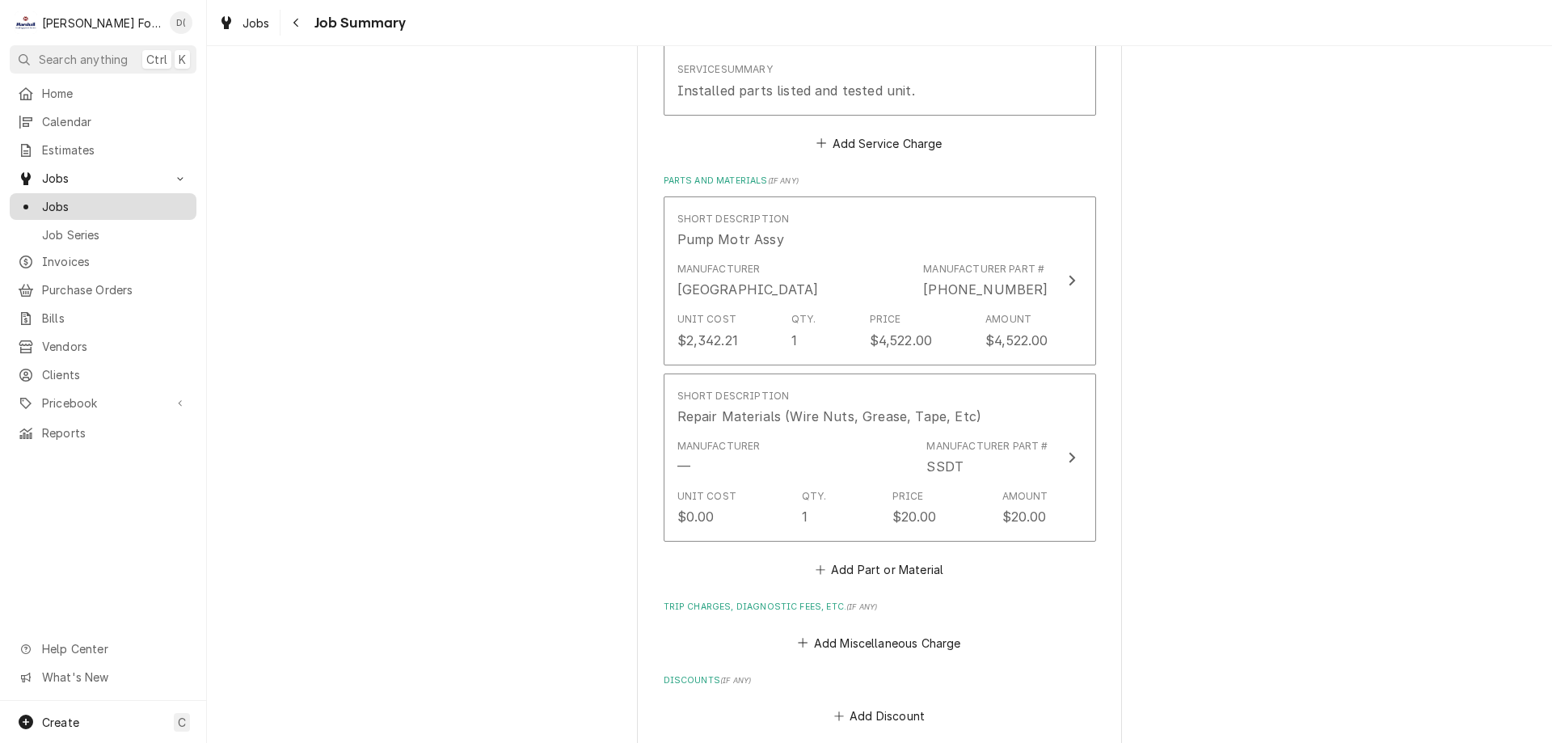
click at [91, 203] on span "Jobs" at bounding box center [115, 206] width 146 height 17
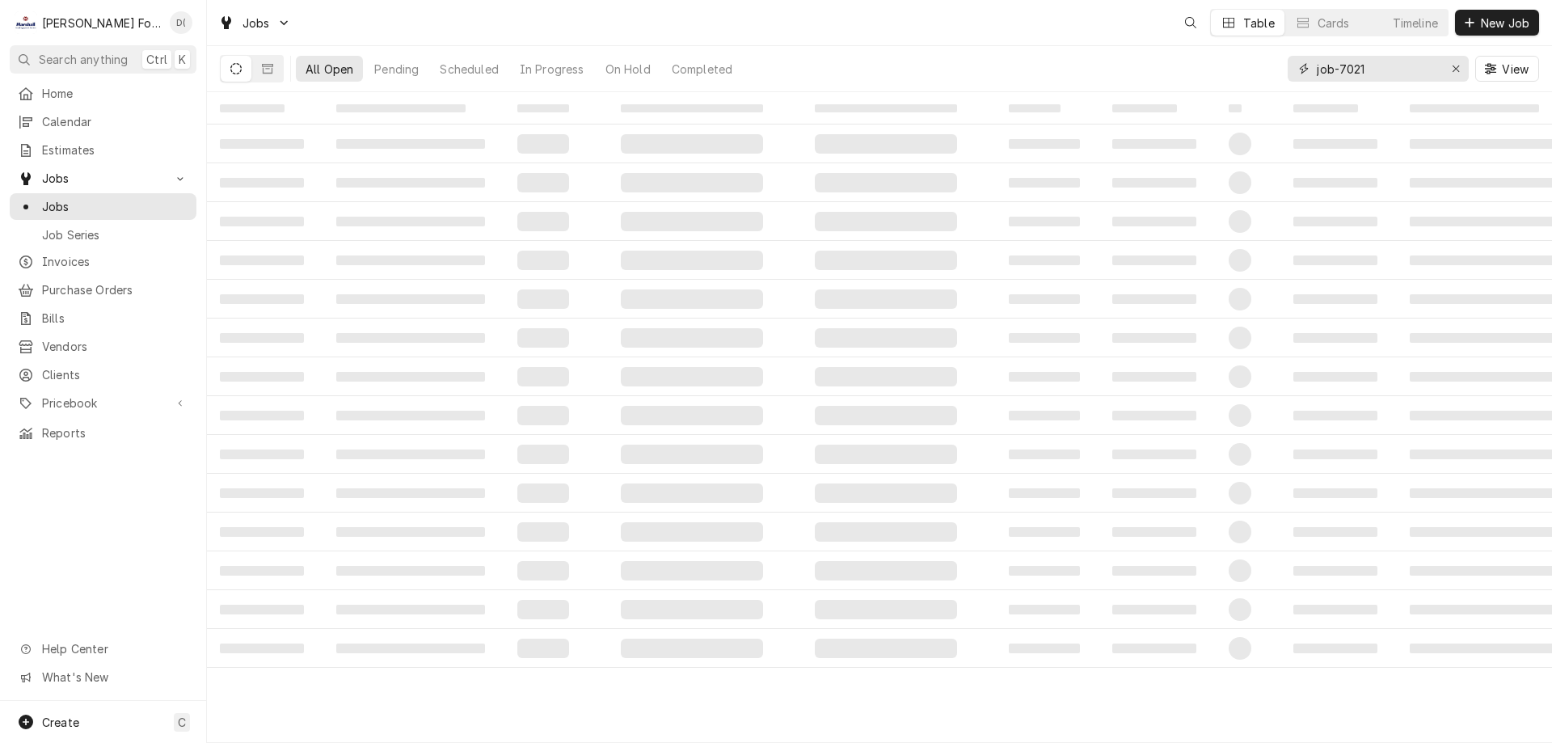
click at [1381, 69] on input "job-7021" at bounding box center [1377, 69] width 121 height 26
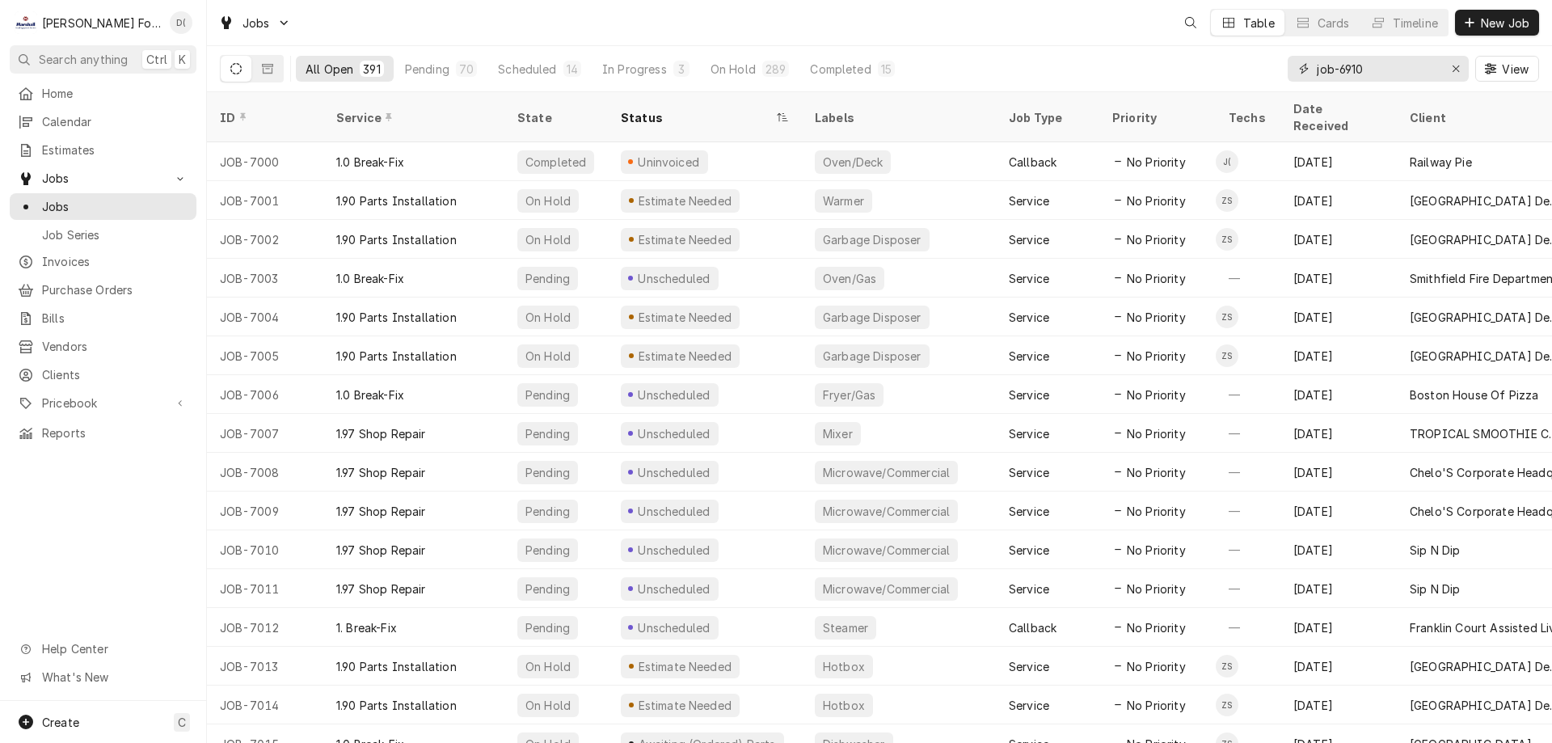
type input "job-6910"
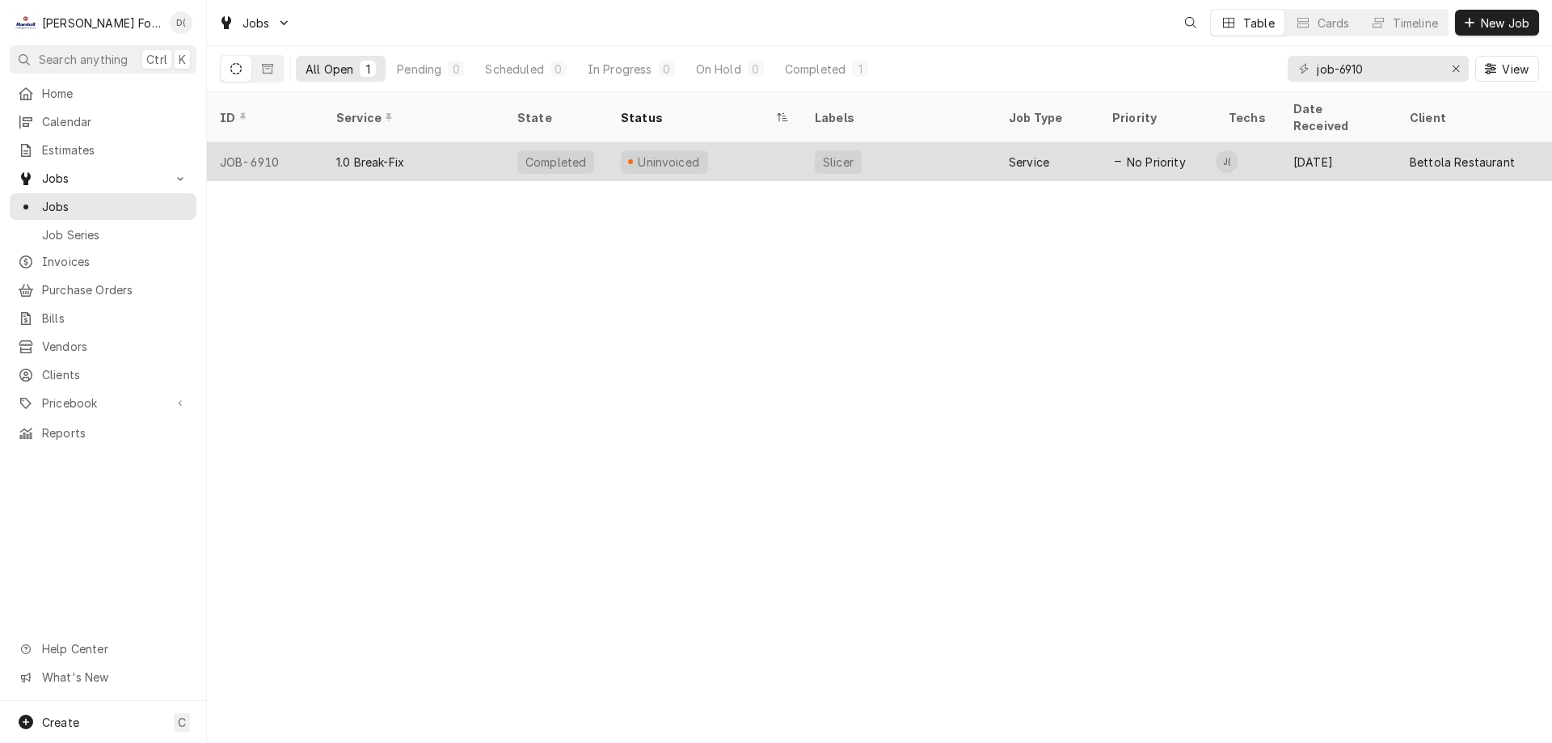
click at [755, 142] on div "Uninvoiced" at bounding box center [705, 161] width 194 height 39
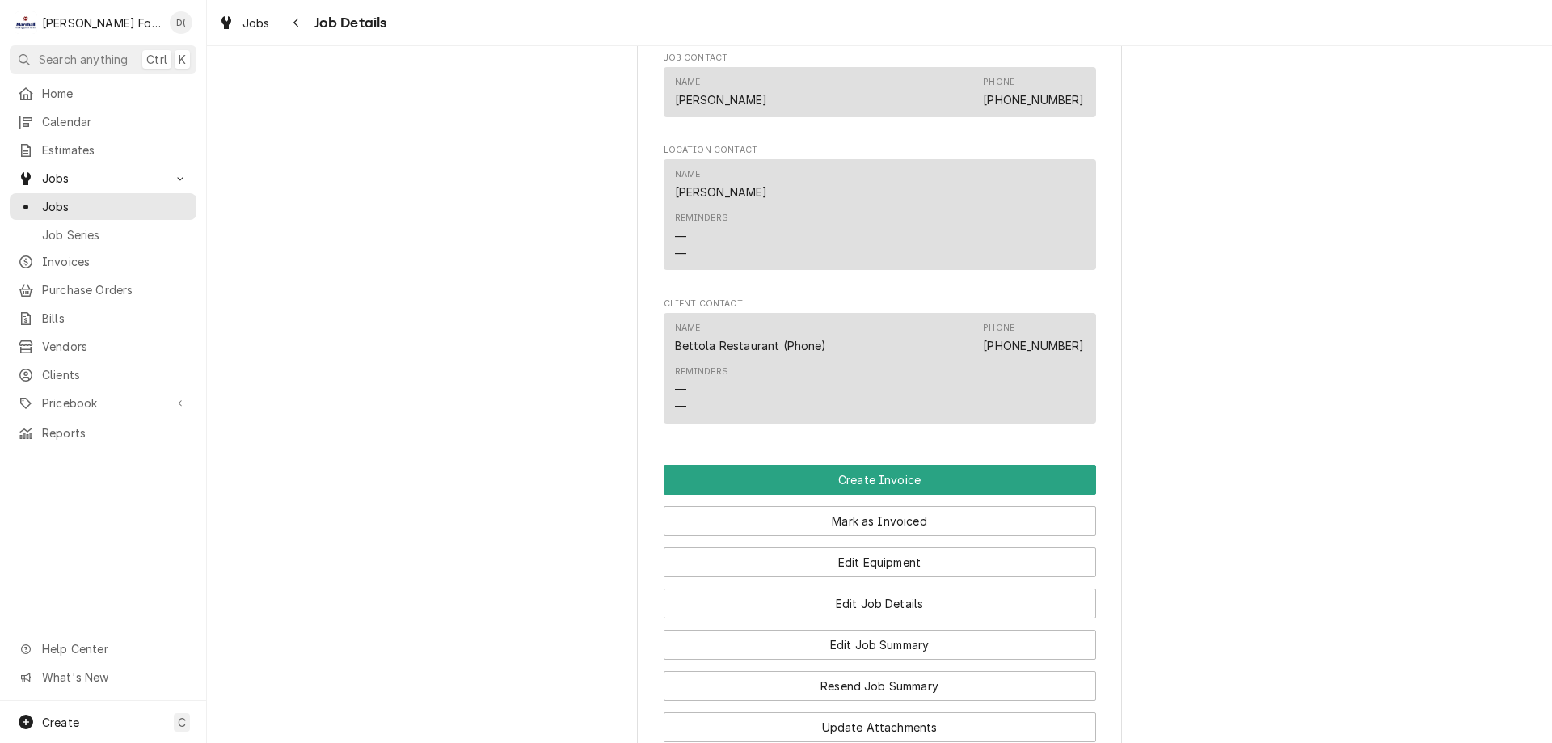
scroll to position [1455, 0]
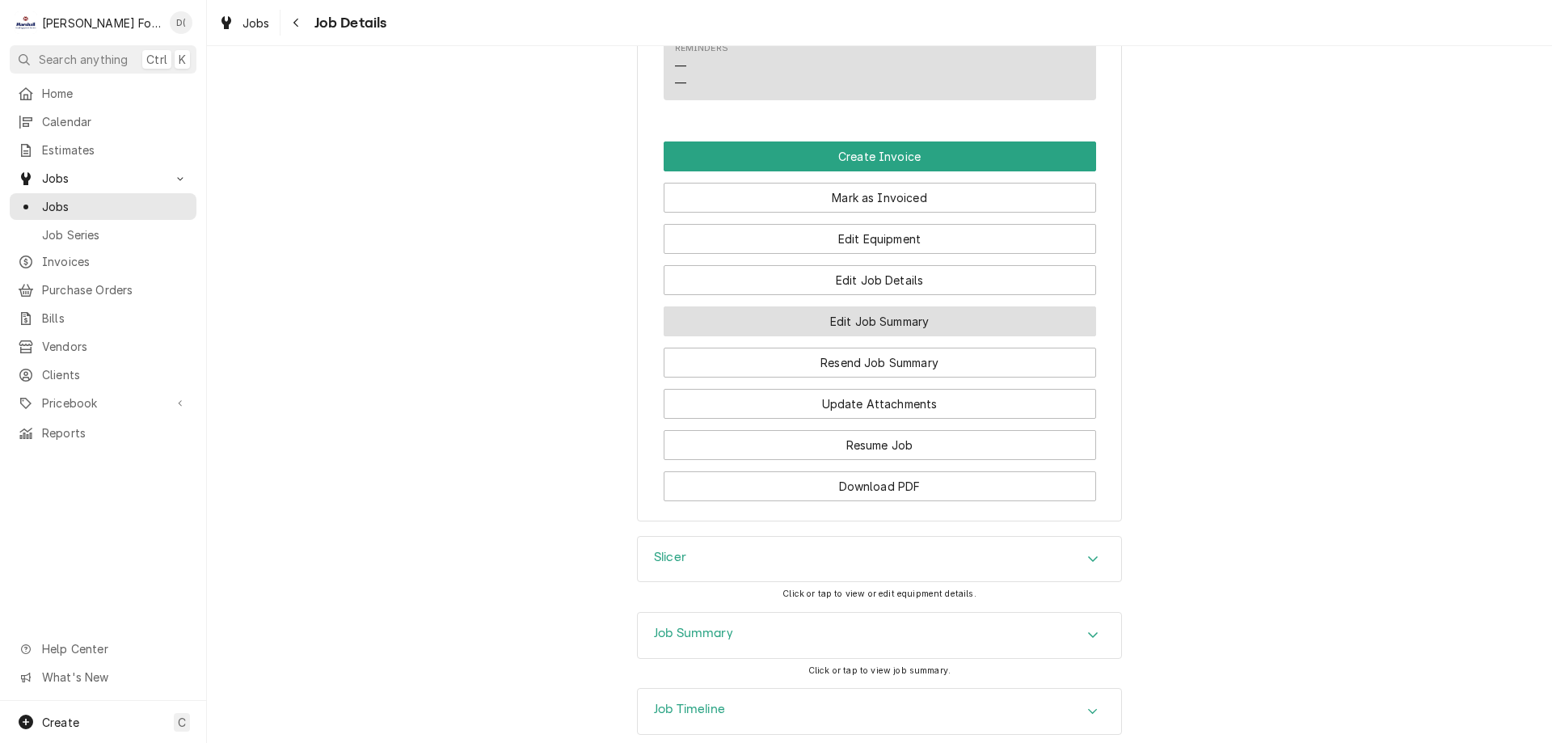
click at [866, 336] on button "Edit Job Summary" at bounding box center [880, 321] width 432 height 30
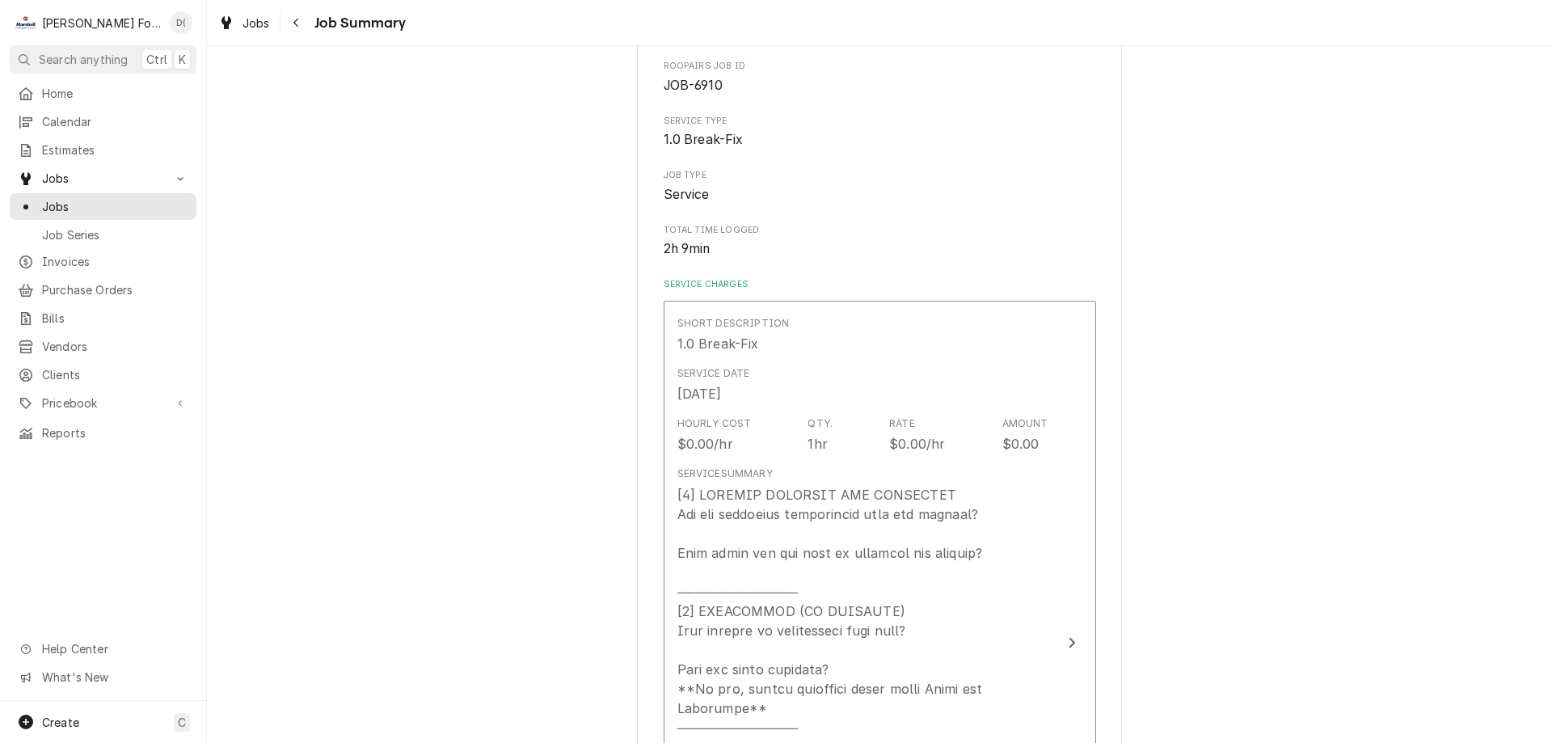
scroll to position [323, 0]
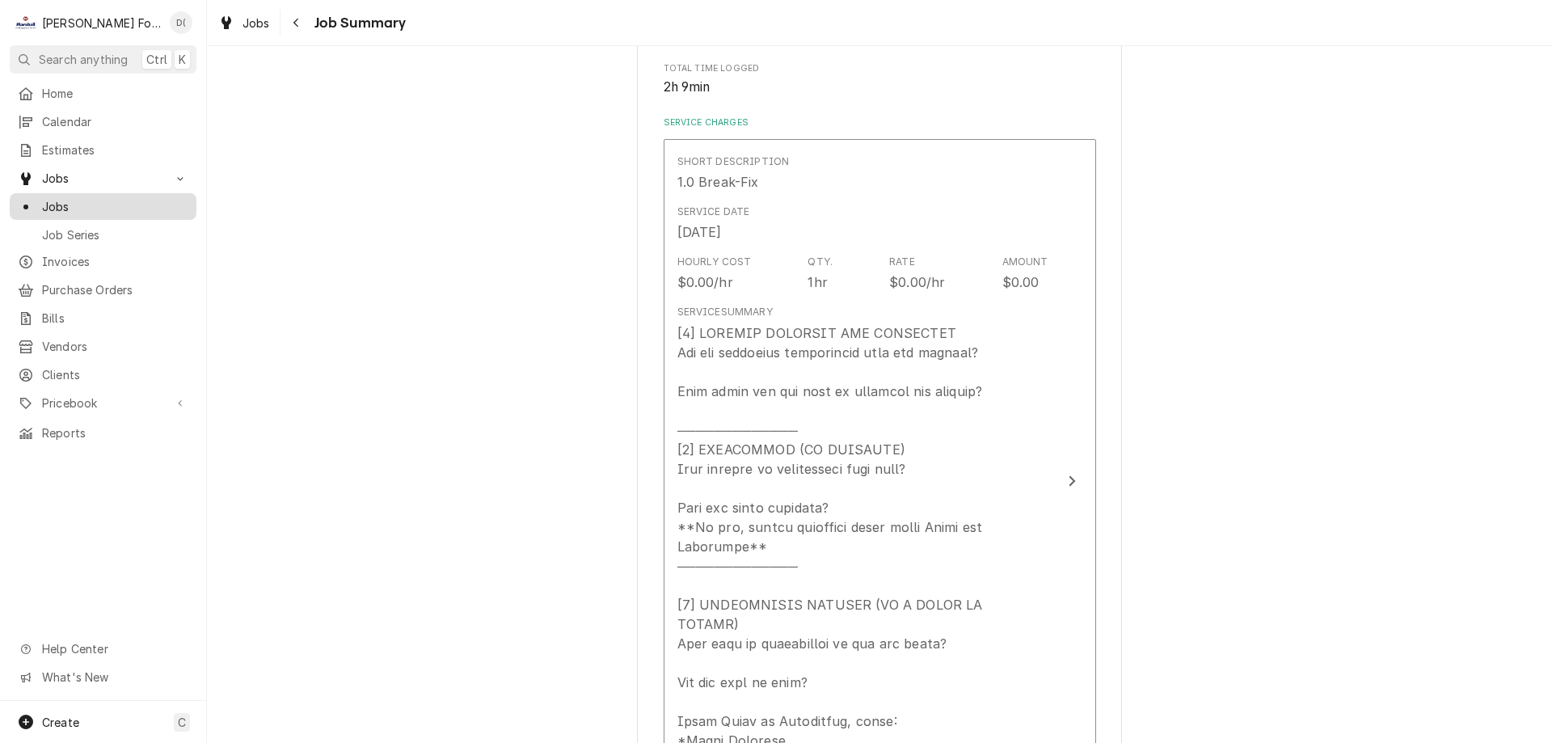
click at [82, 200] on span "Jobs" at bounding box center [115, 206] width 146 height 17
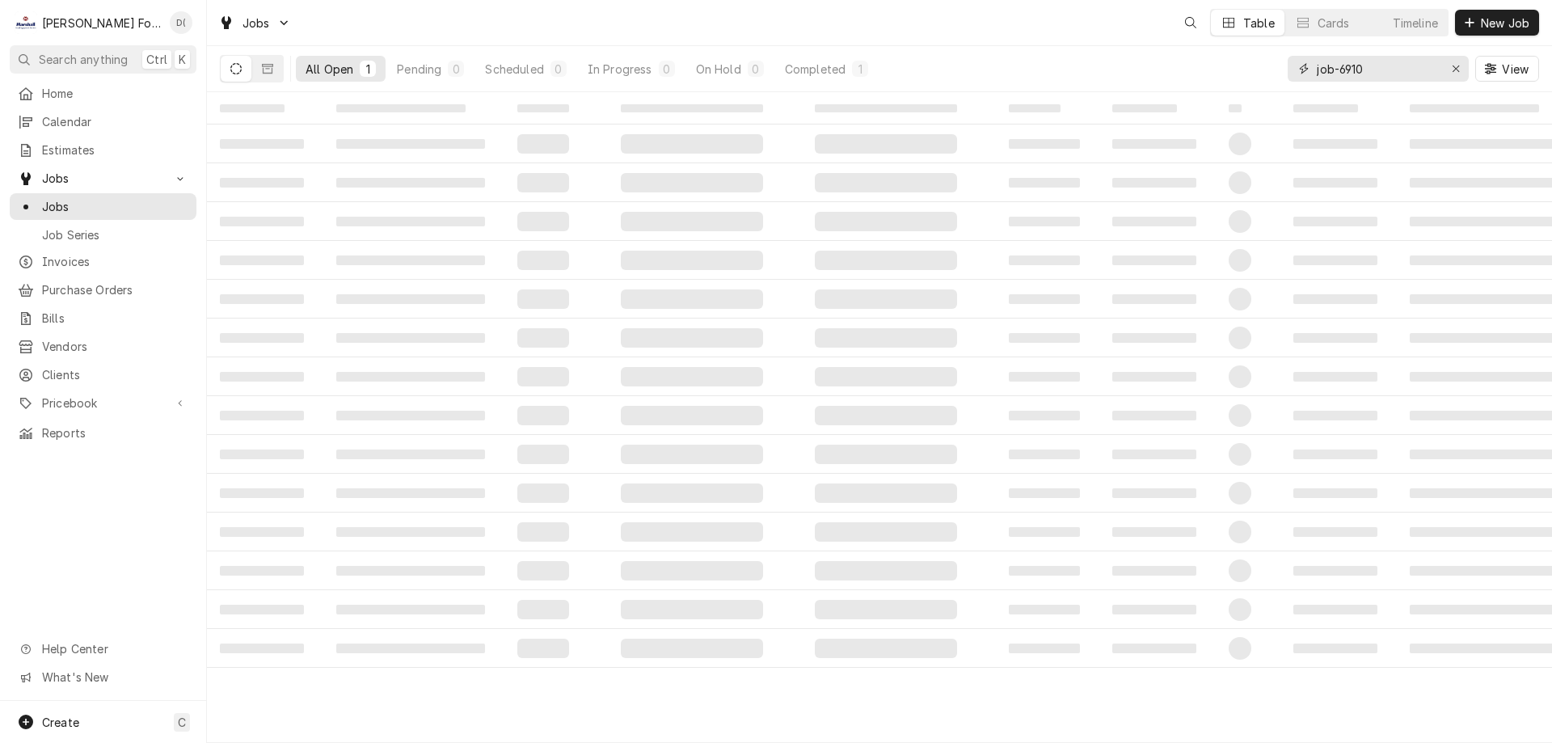
click at [1381, 69] on input "job-6910" at bounding box center [1377, 69] width 121 height 26
type input "job-7025"
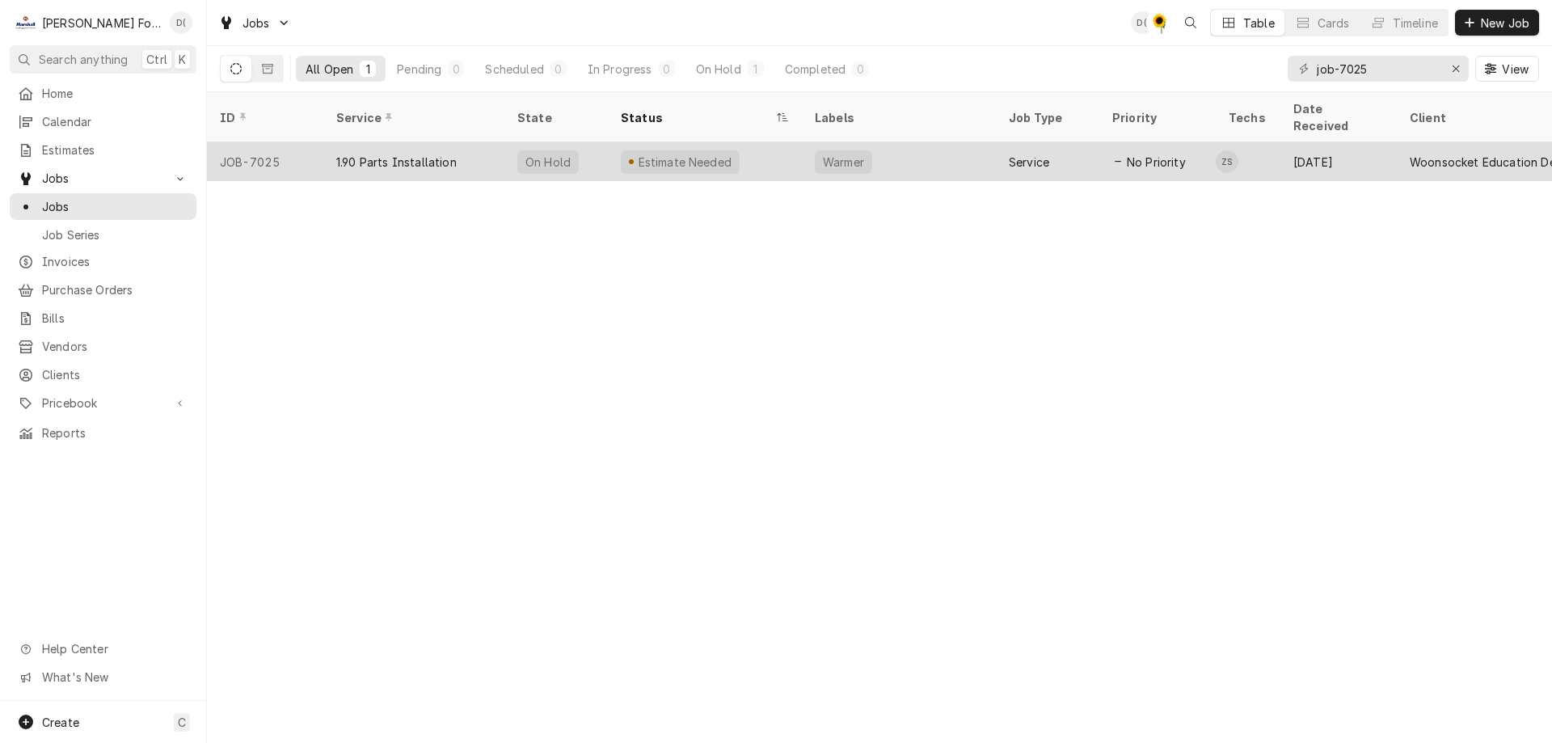
click at [740, 142] on div "Estimate Needed" at bounding box center [705, 161] width 194 height 39
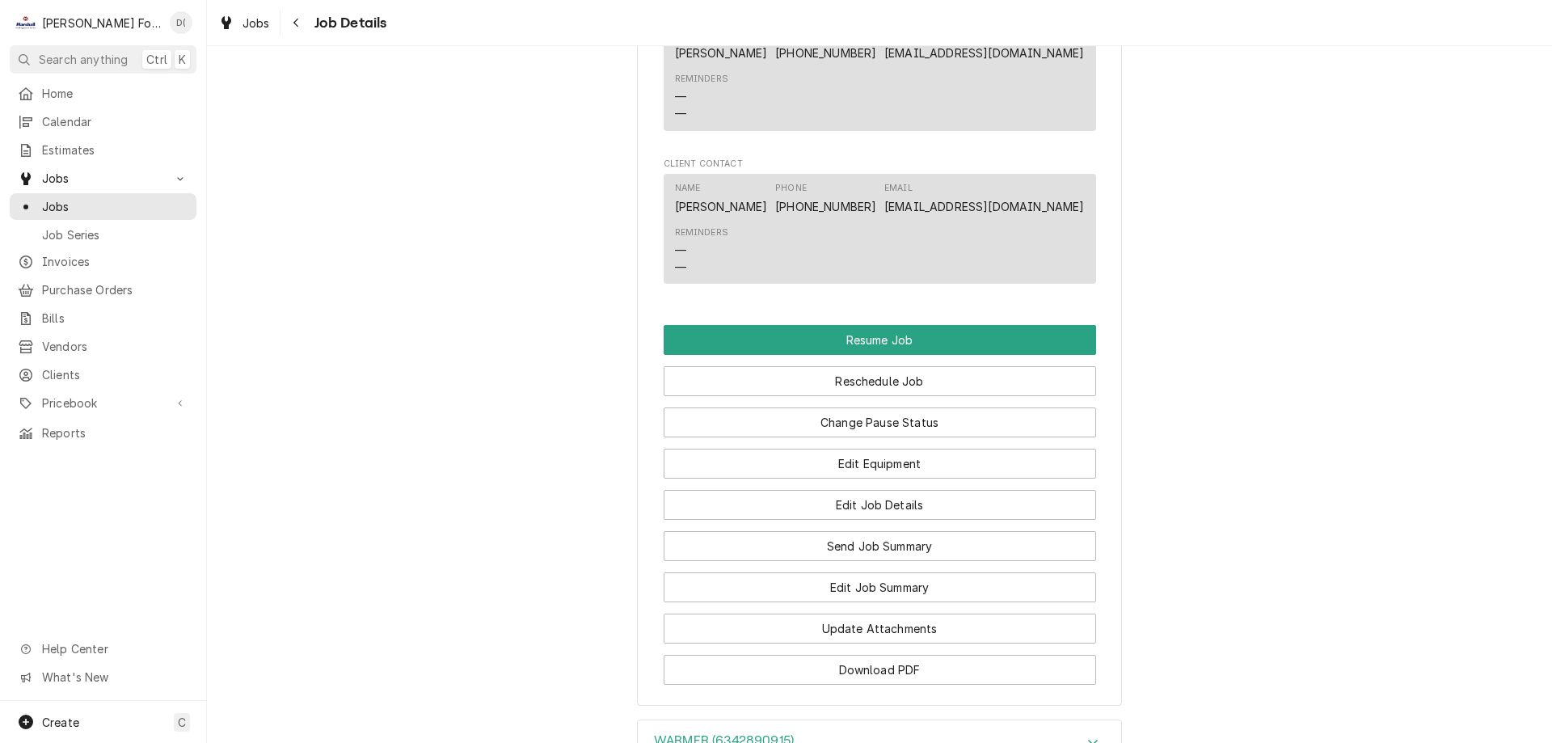
scroll to position [1374, 0]
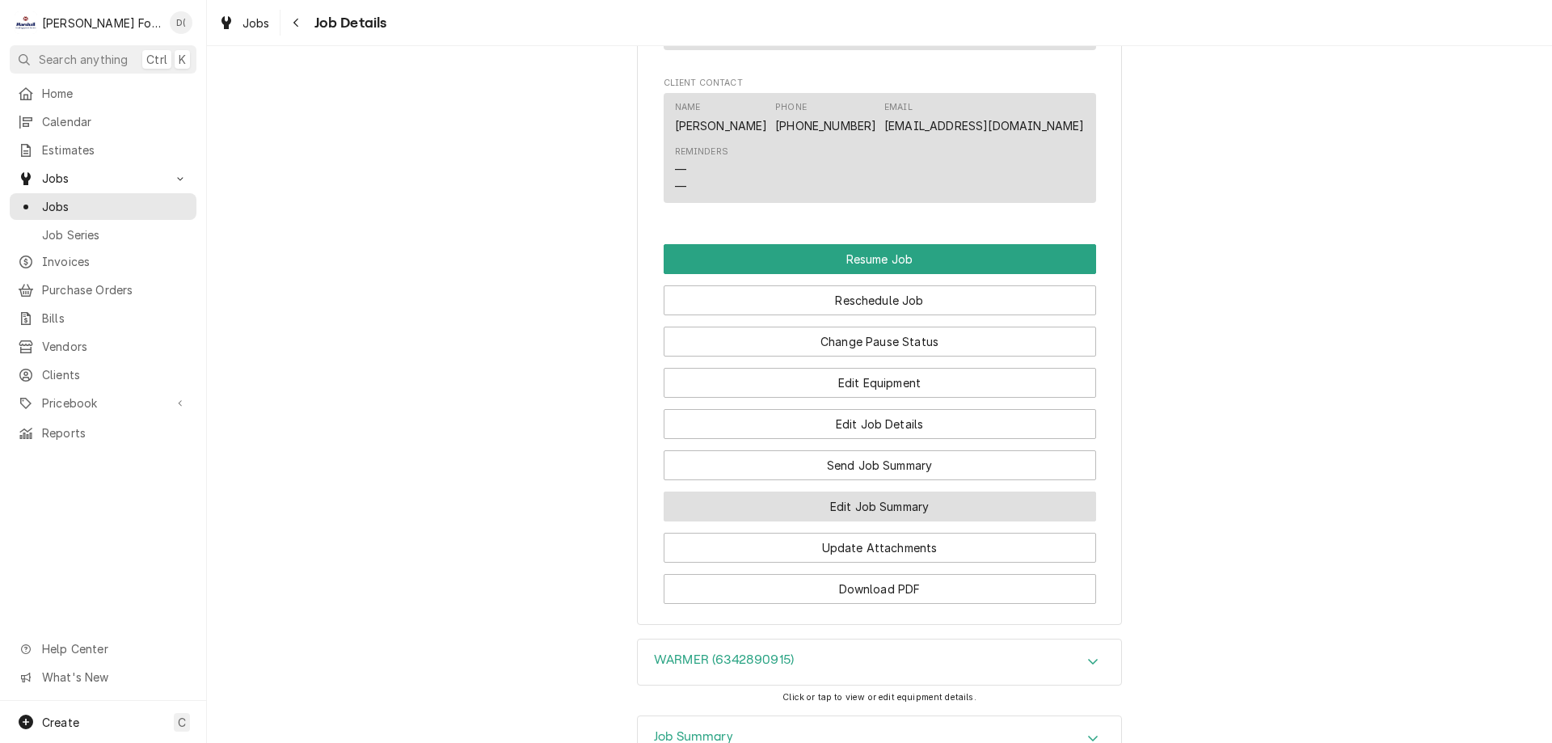
click at [803, 519] on button "Edit Job Summary" at bounding box center [880, 506] width 432 height 30
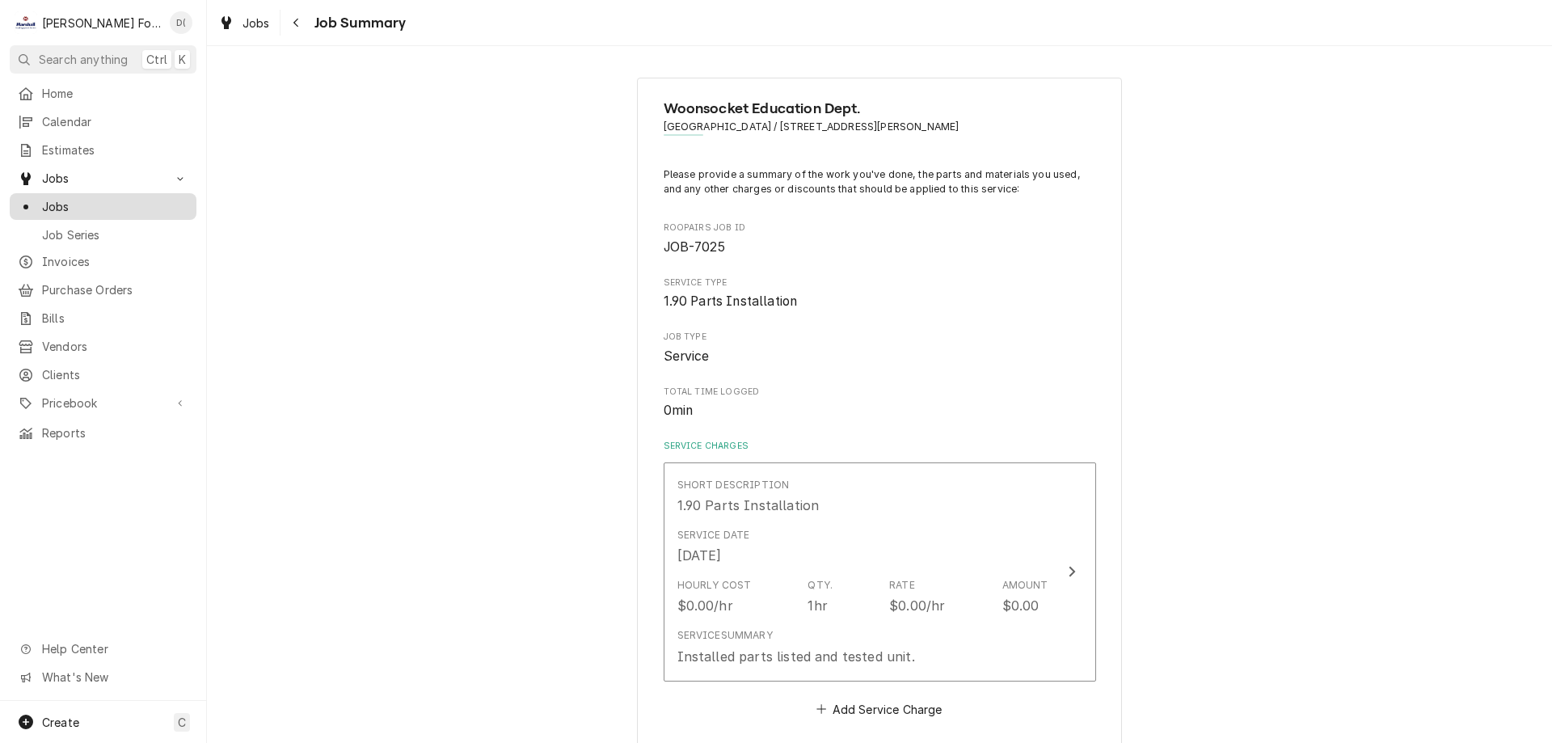
click at [103, 206] on span "Jobs" at bounding box center [115, 206] width 146 height 17
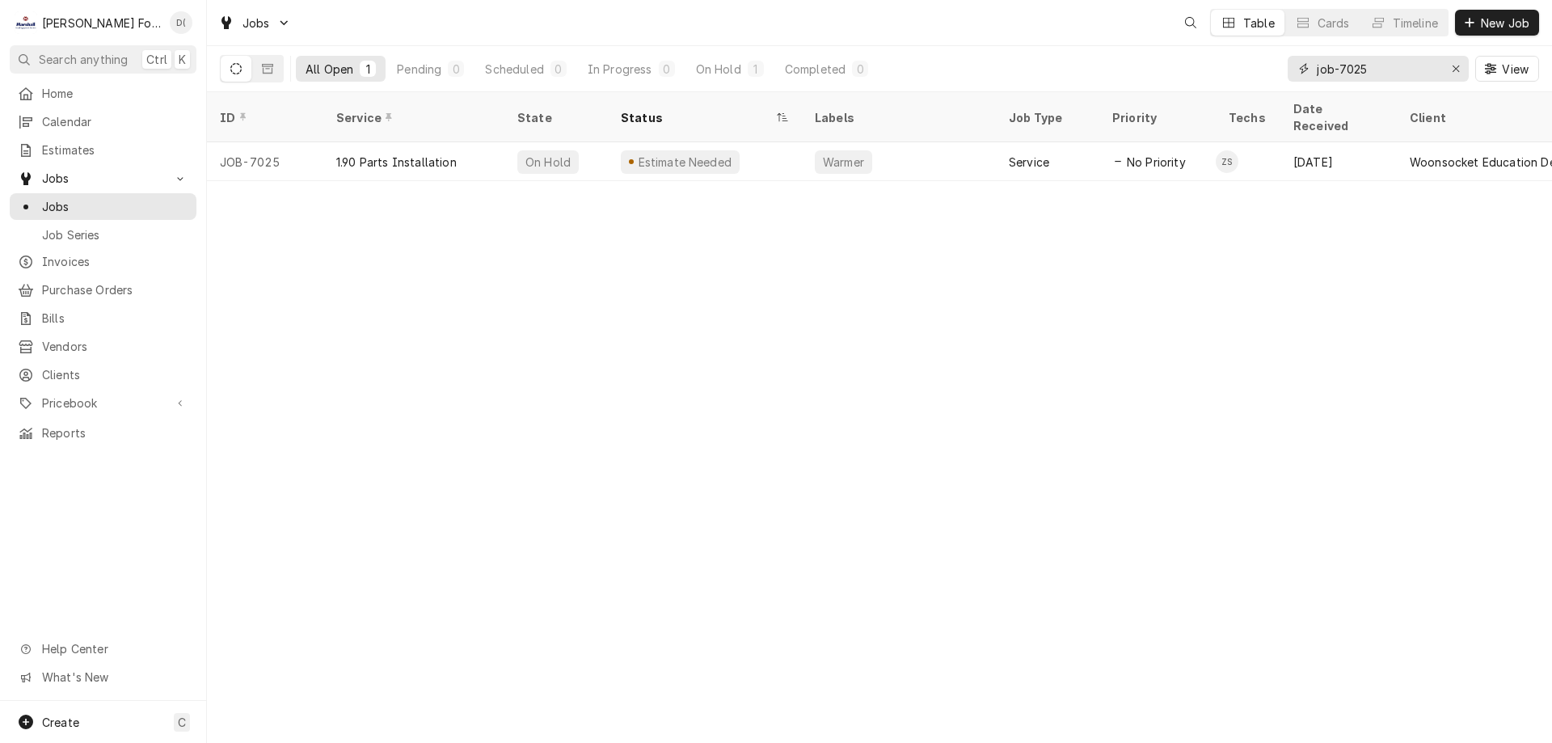
click at [1370, 68] on input "job-7025" at bounding box center [1377, 69] width 121 height 26
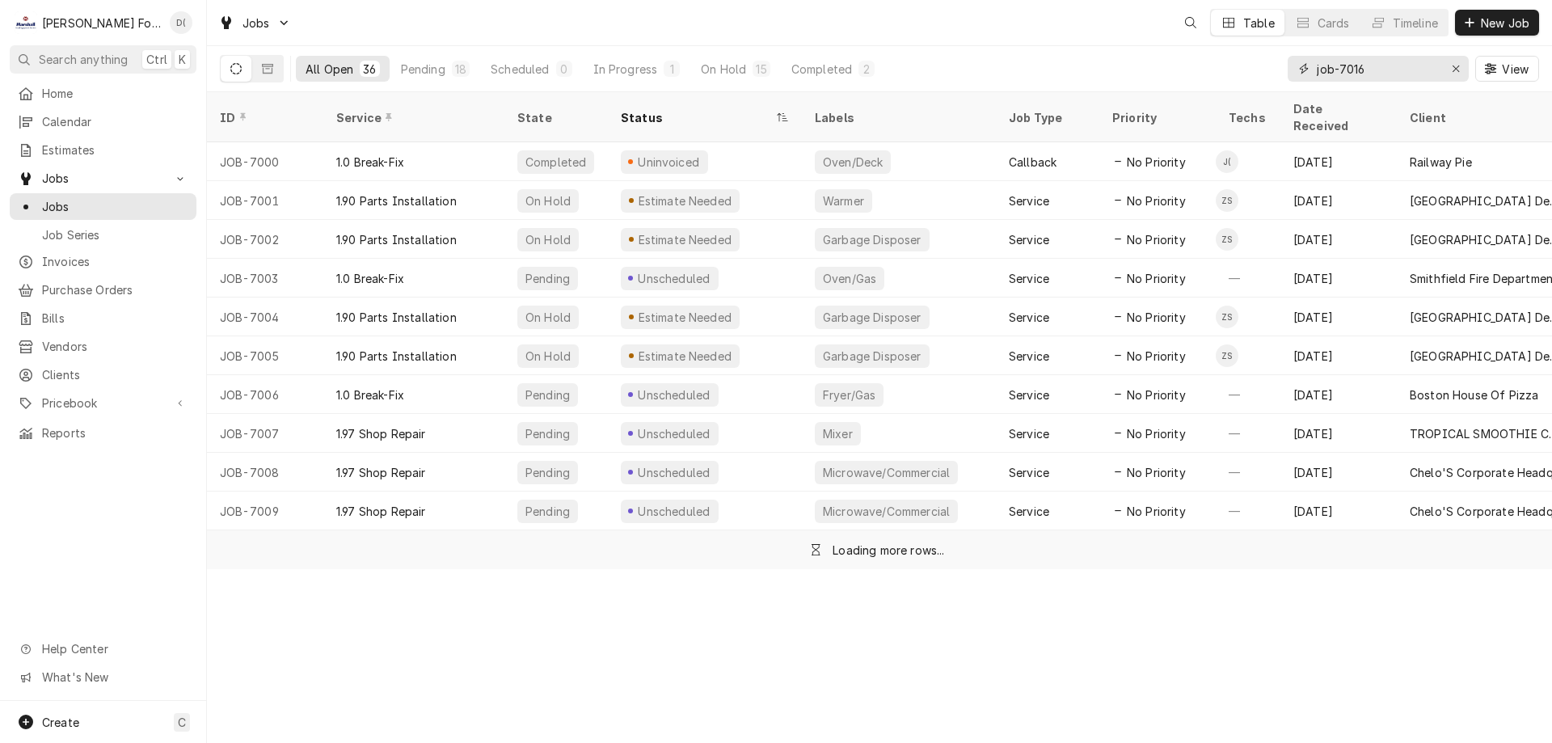
type input "job-7016"
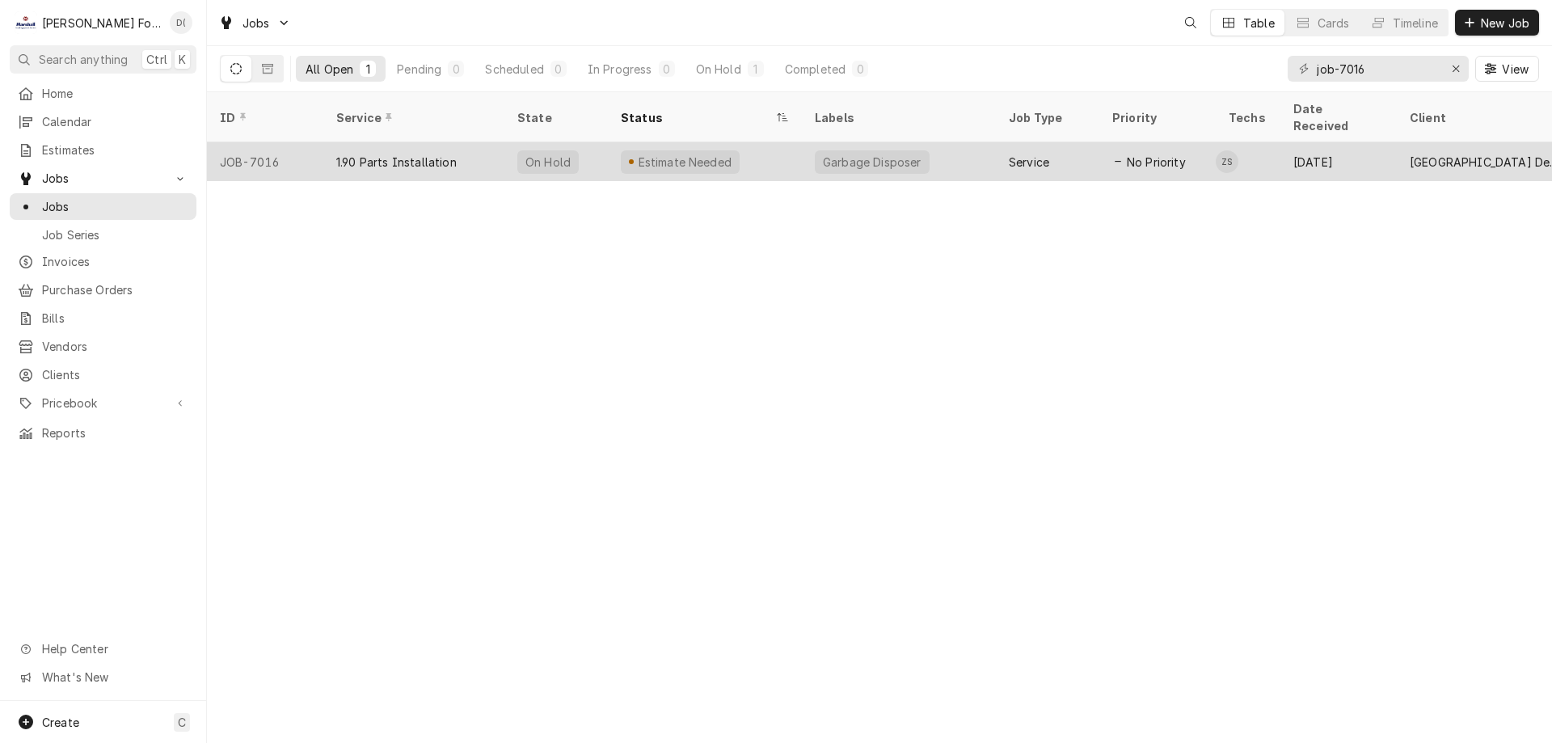
click at [723, 150] on div "Estimate Needed" at bounding box center [680, 161] width 119 height 23
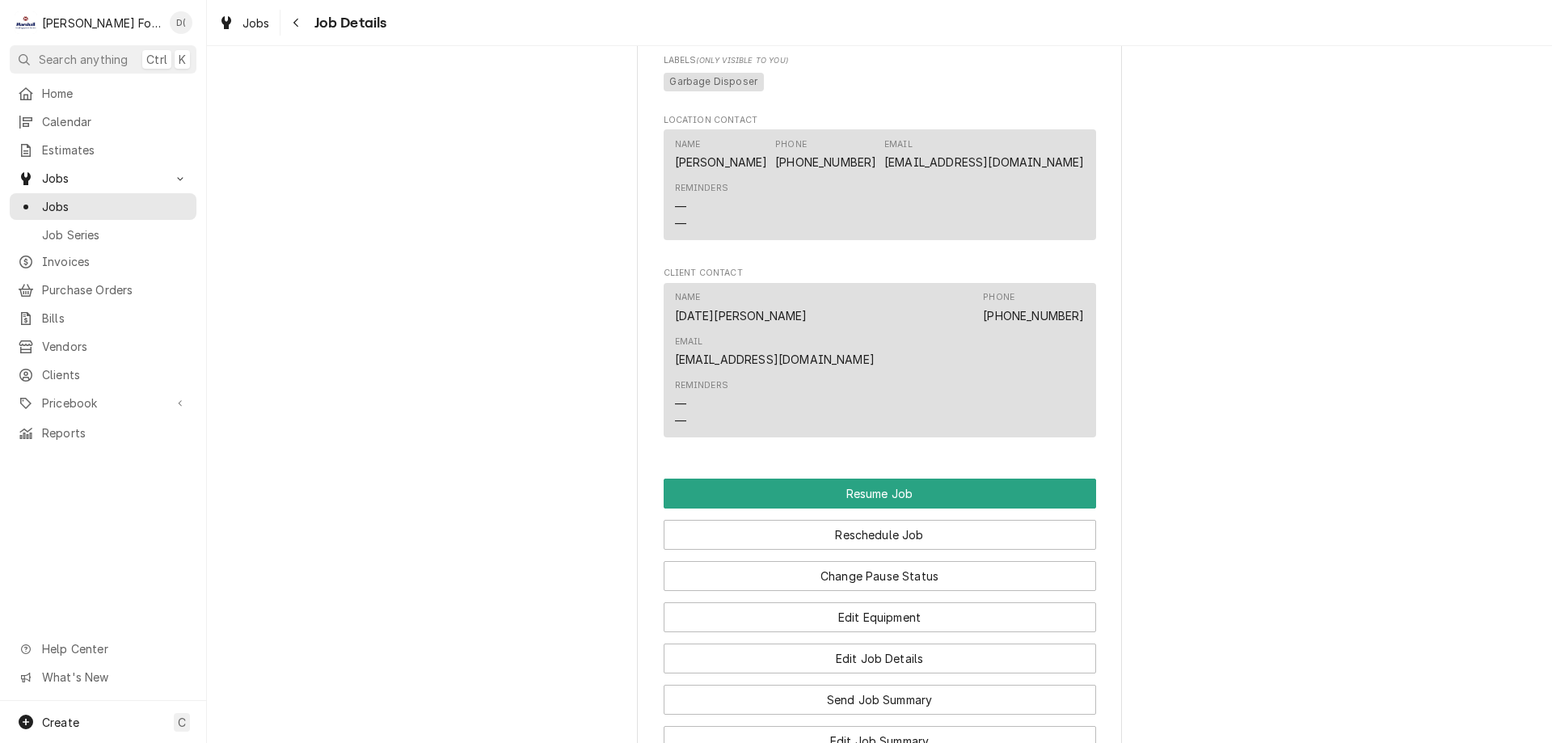
scroll to position [1455, 0]
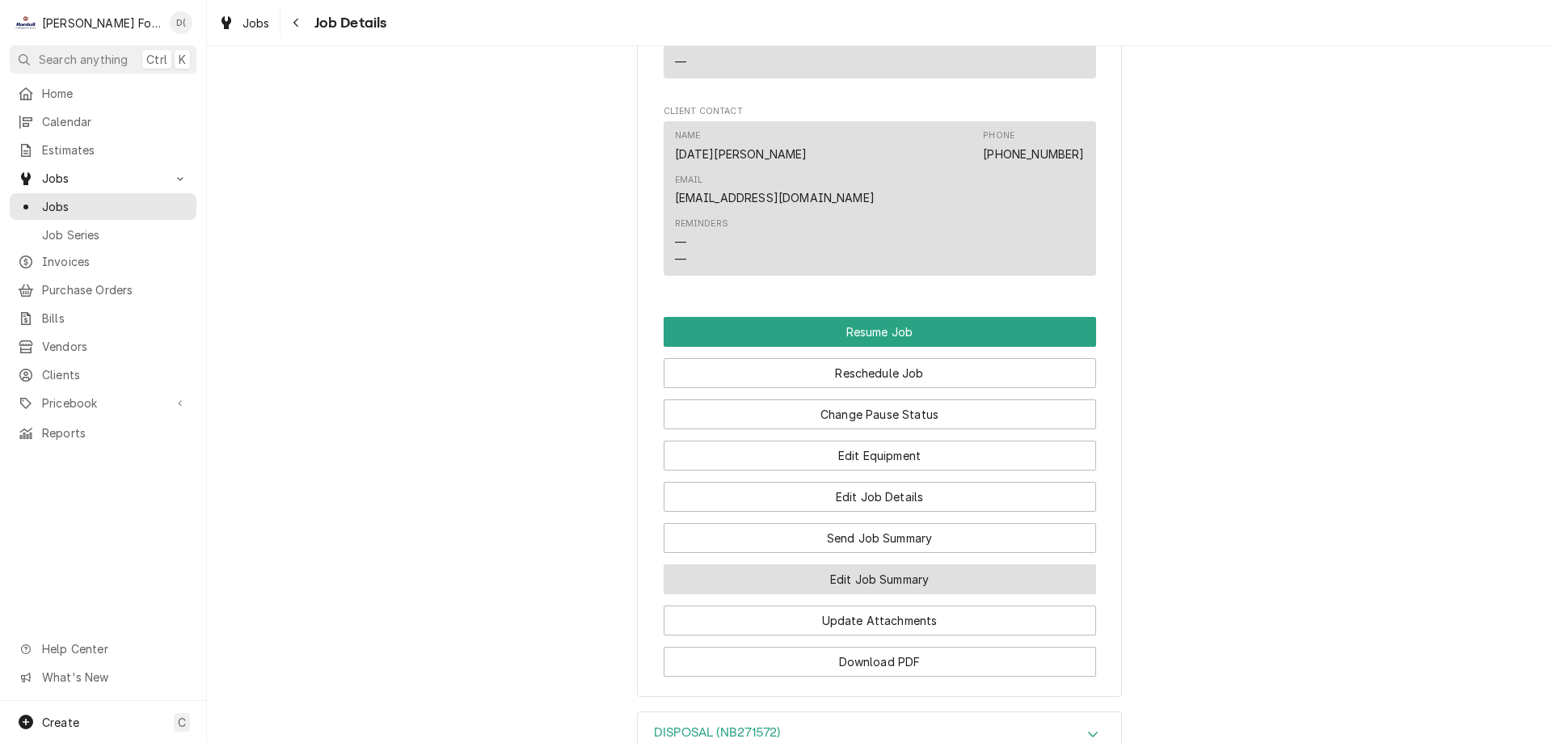
click at [871, 564] on button "Edit Job Summary" at bounding box center [880, 579] width 432 height 30
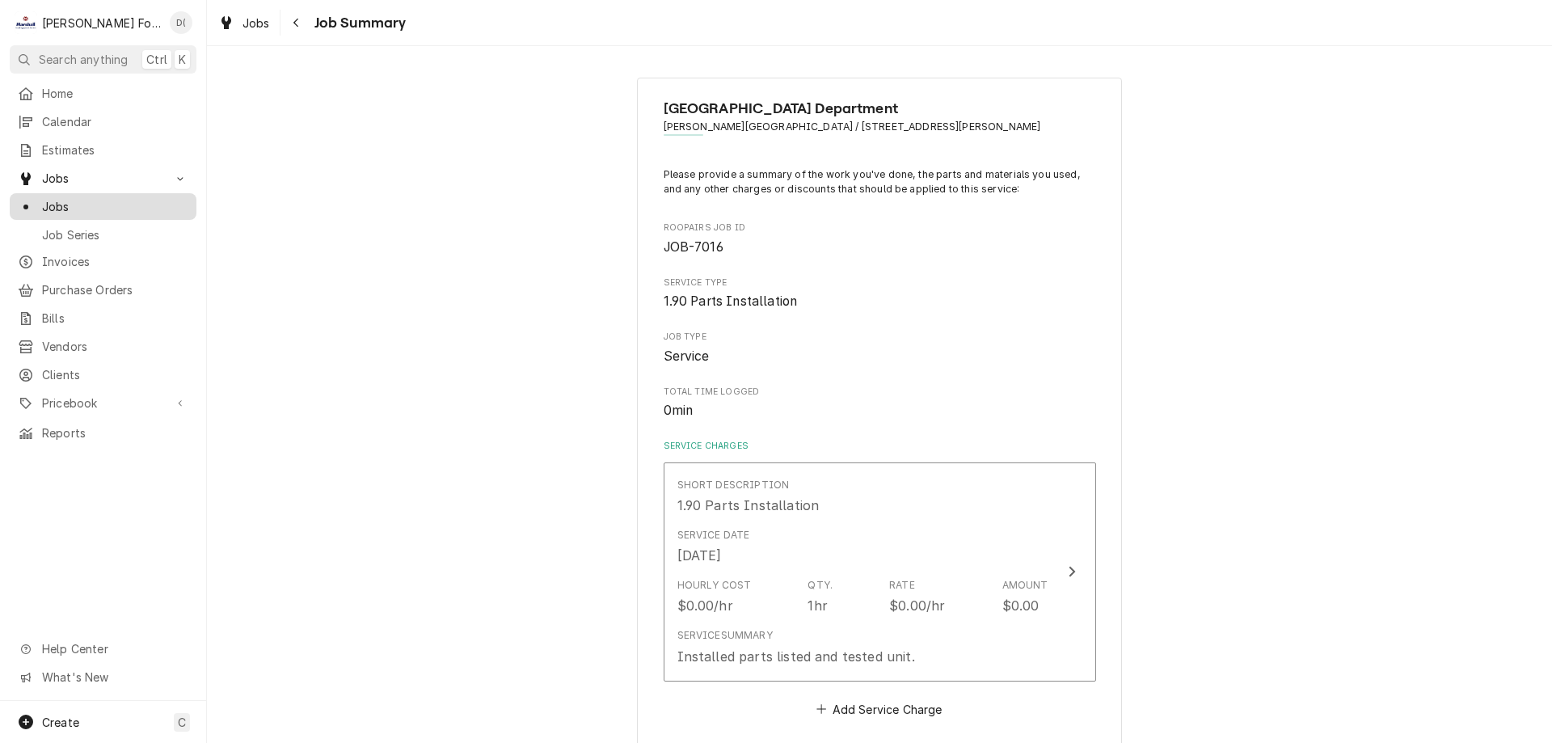
click at [109, 198] on span "Jobs" at bounding box center [115, 206] width 146 height 17
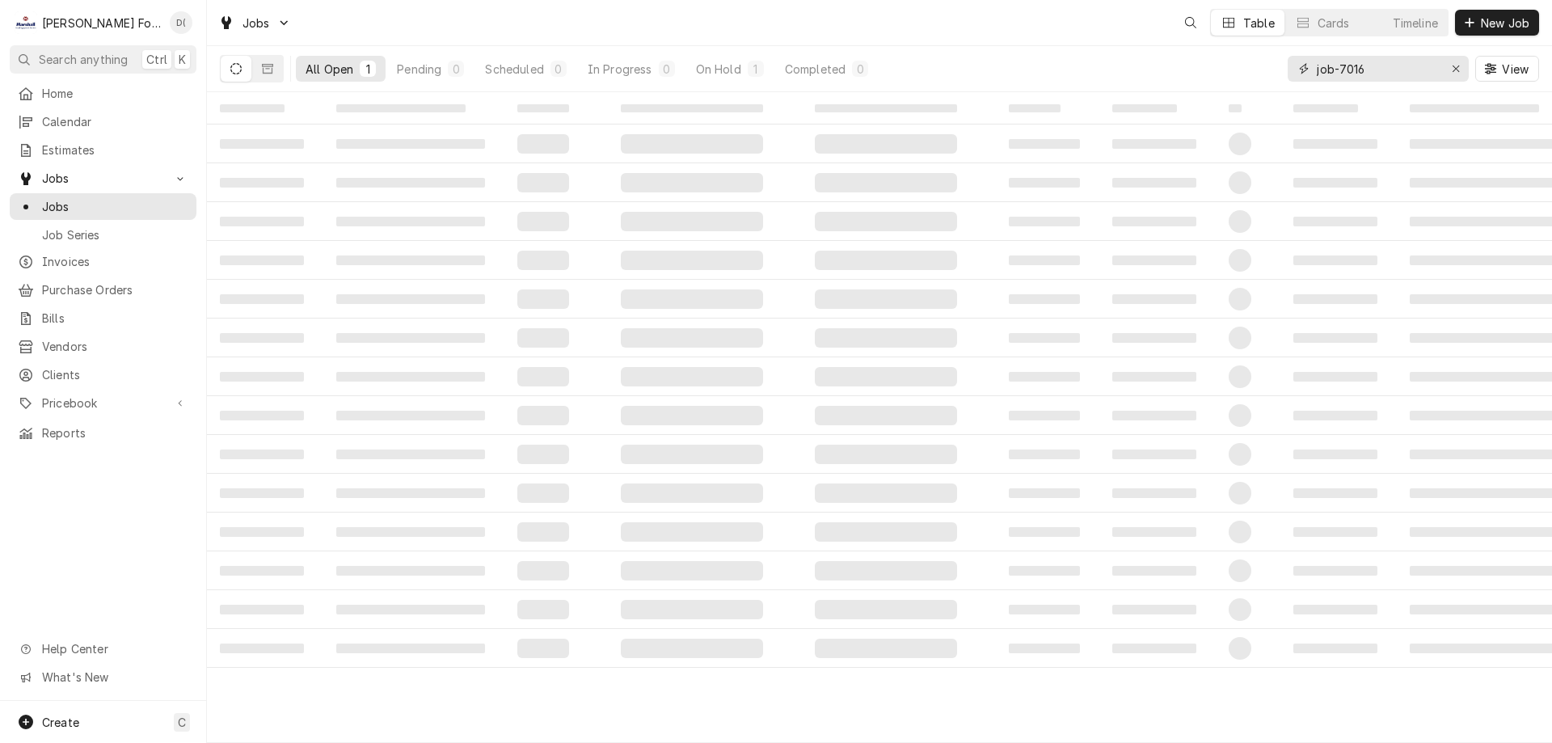
click at [1371, 67] on input "job-7016" at bounding box center [1377, 69] width 121 height 26
type input "job-7019"
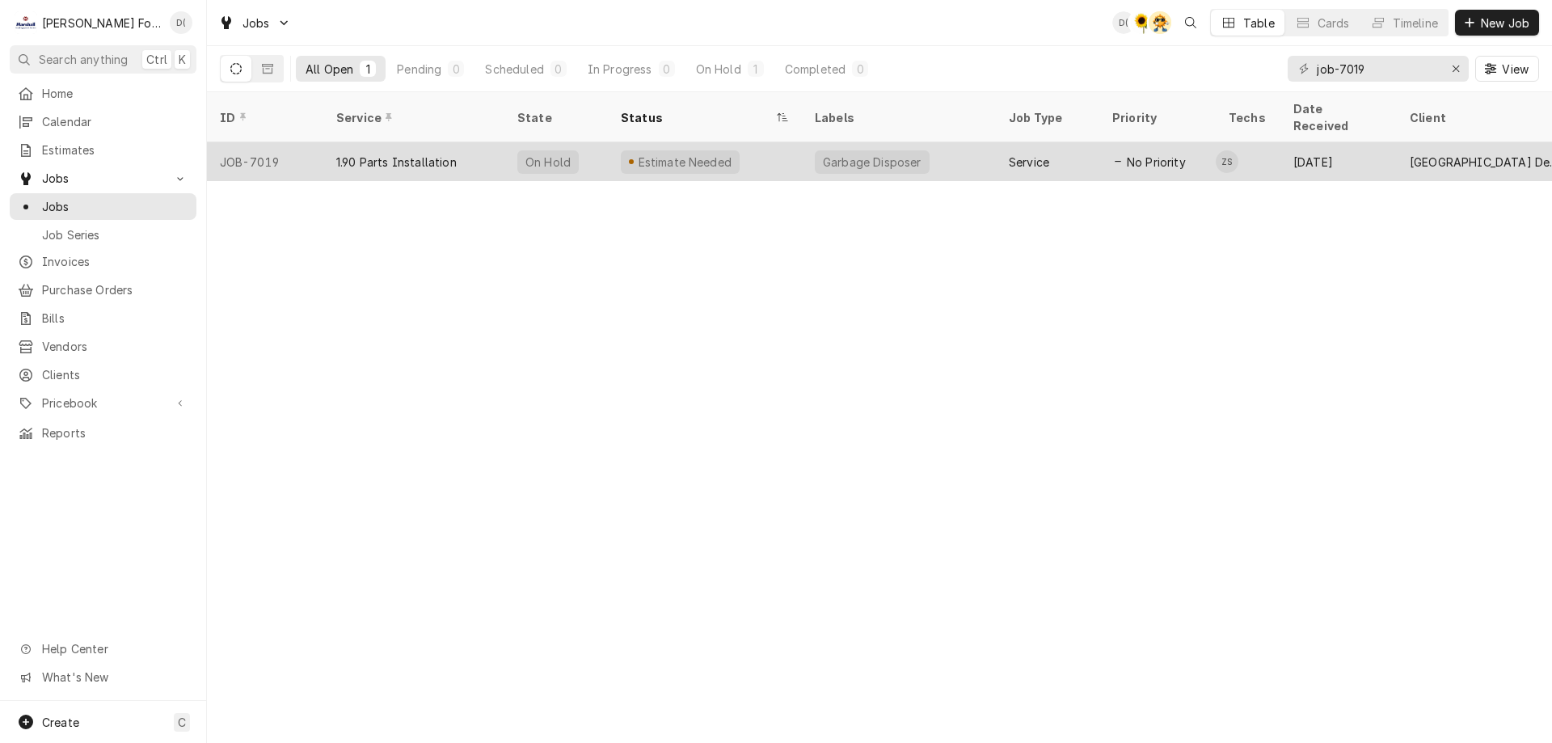
click at [750, 142] on div "Estimate Needed" at bounding box center [705, 161] width 194 height 39
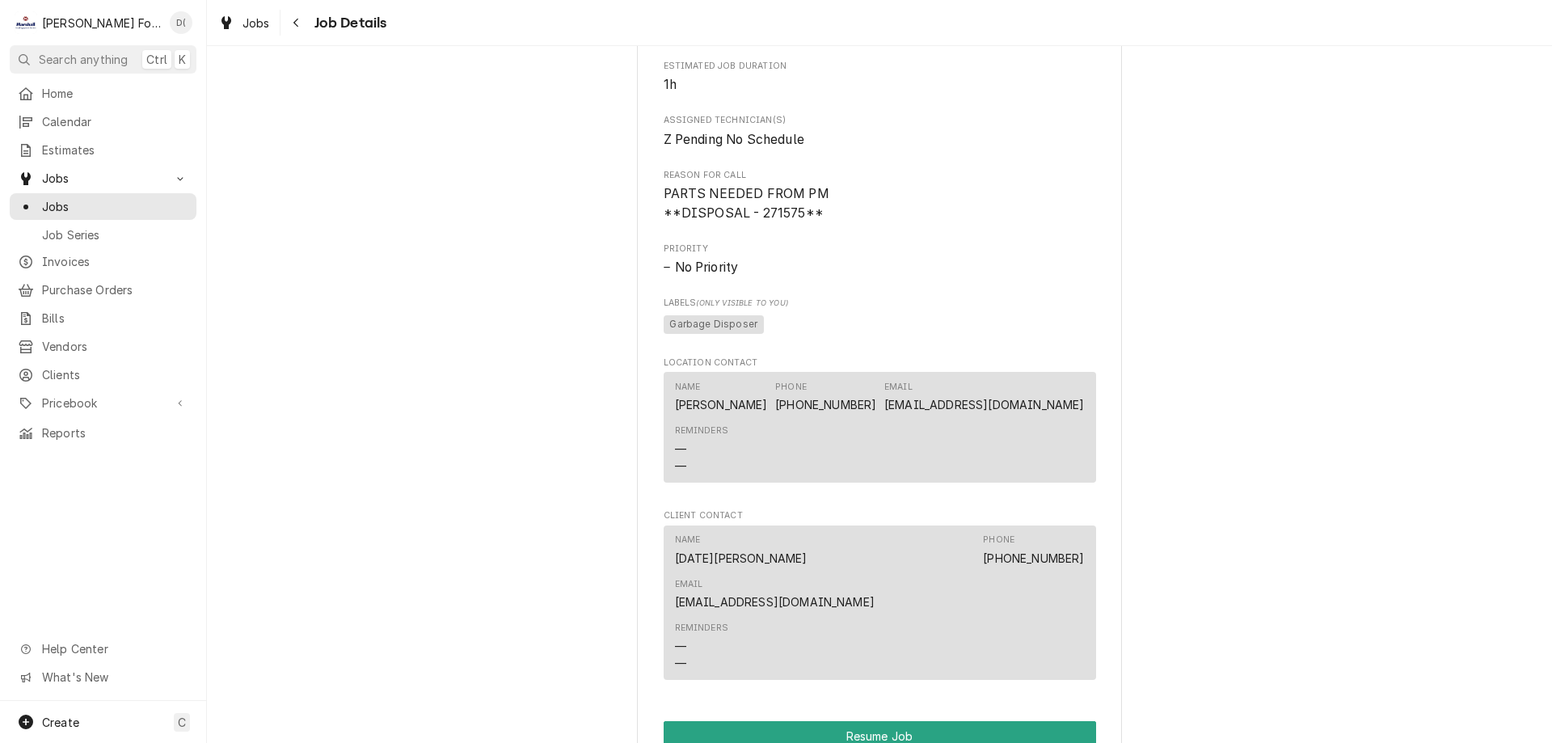
scroll to position [1374, 0]
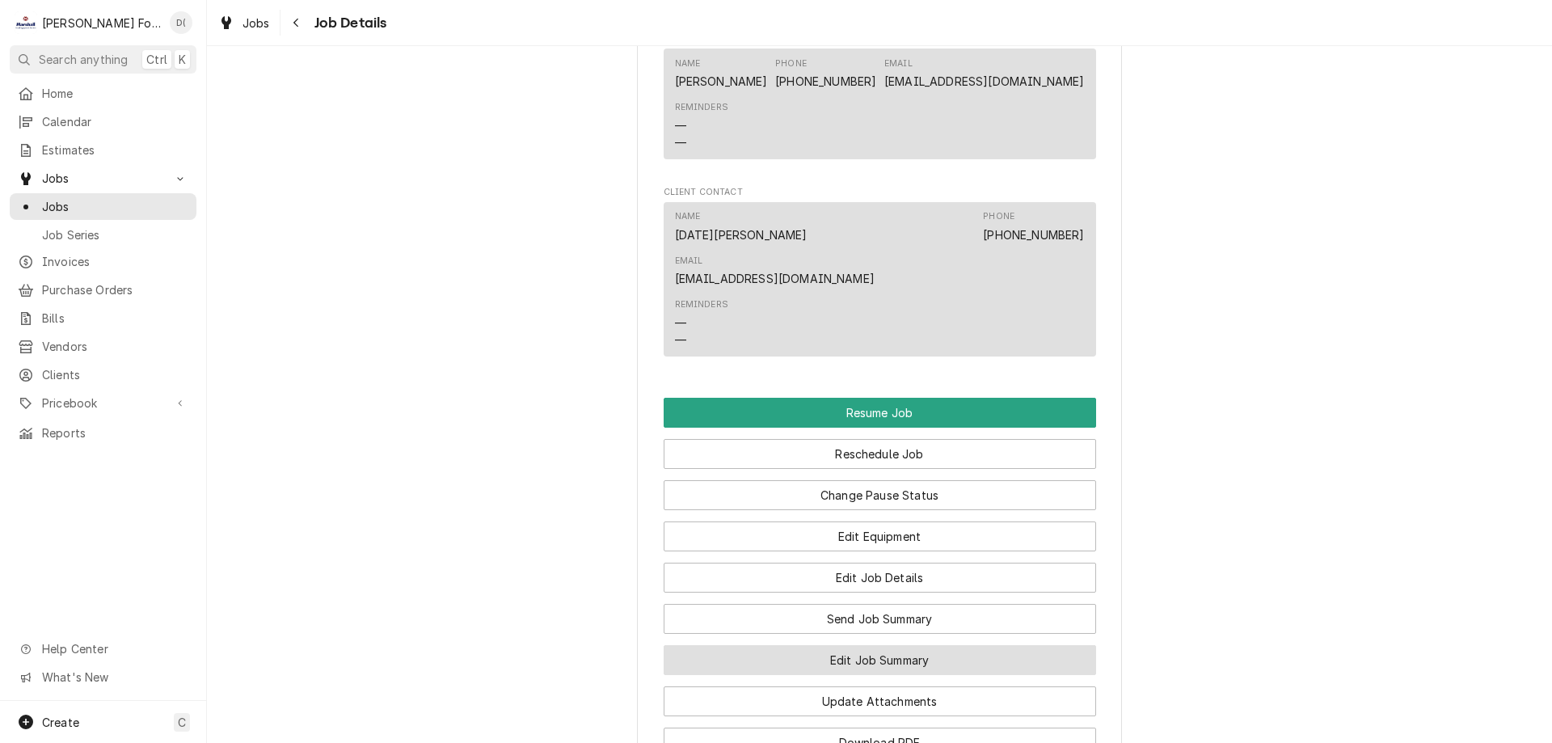
click at [859, 645] on button "Edit Job Summary" at bounding box center [880, 660] width 432 height 30
